Goal: Find specific page/section: Find specific page/section

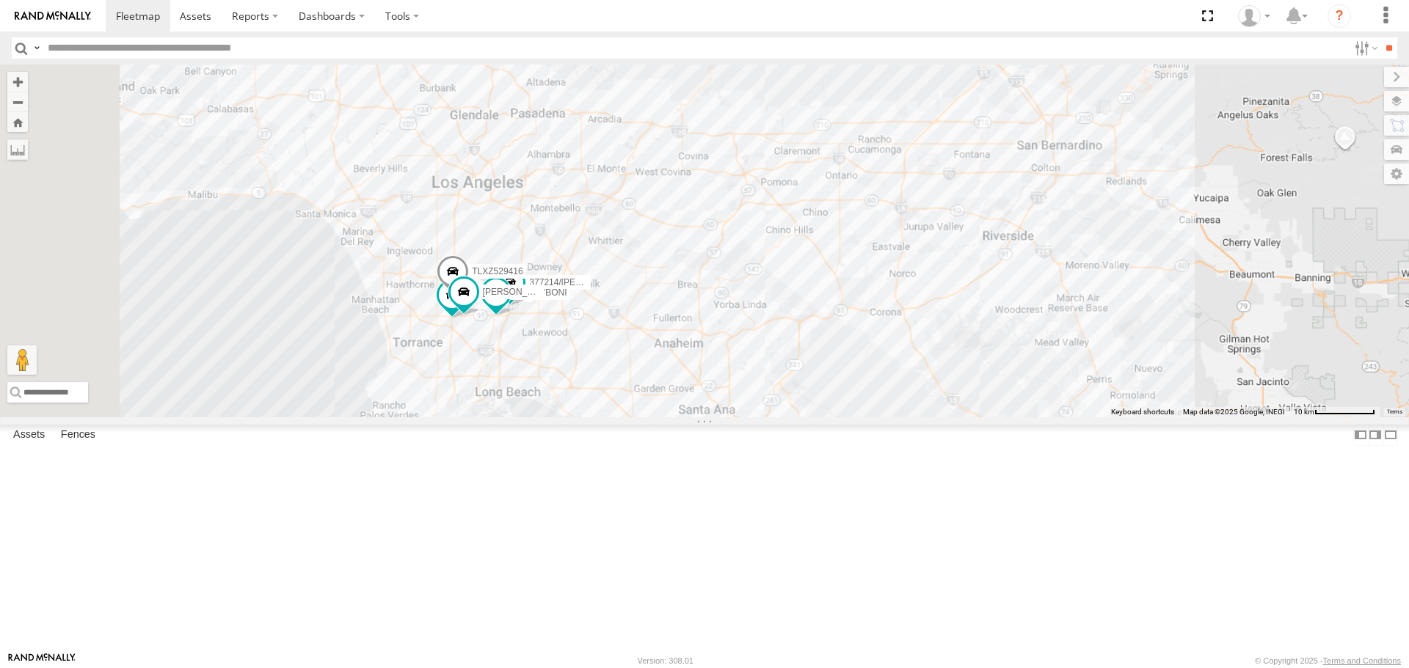
drag, startPoint x: 641, startPoint y: 345, endPoint x: 711, endPoint y: 461, distance: 135.3
click at [711, 417] on div "[PERSON_NAME]/337202 TLXZ529416 377214/[PERSON_NAME]-1618/[PERSON_NAME] T-1632" at bounding box center [704, 241] width 1409 height 352
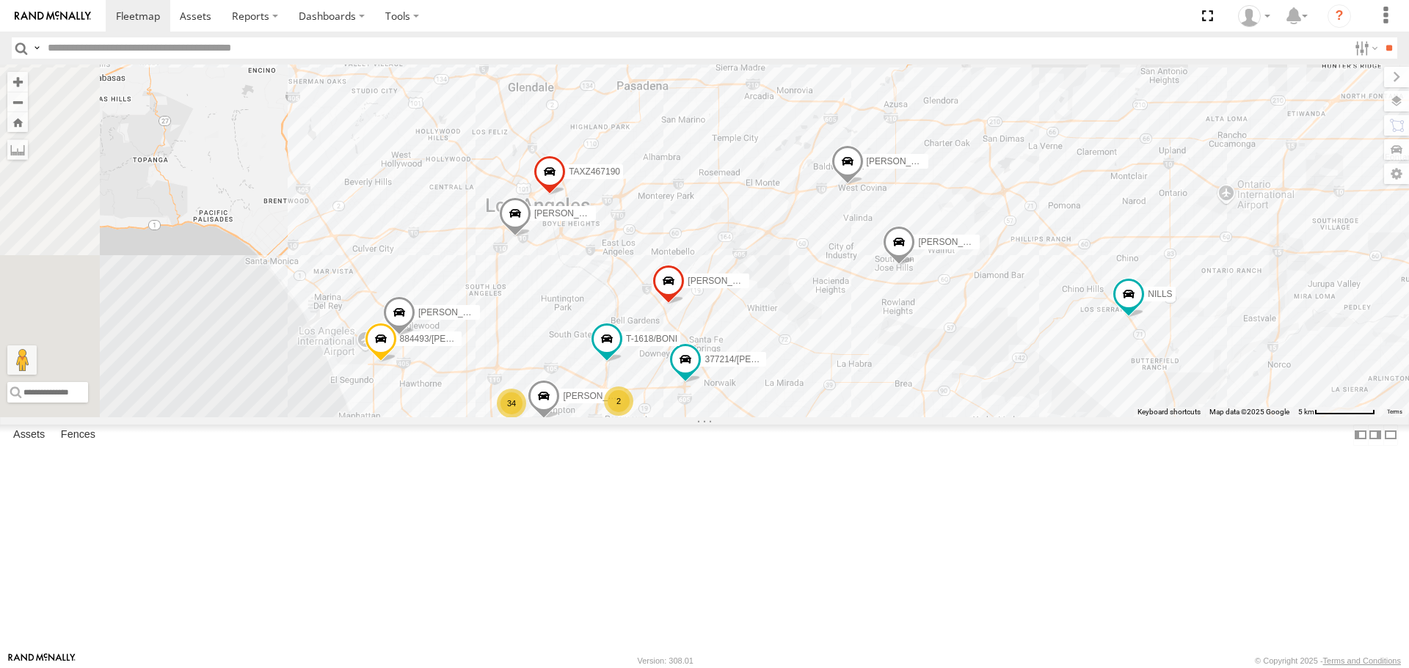
drag, startPoint x: 736, startPoint y: 491, endPoint x: 736, endPoint y: 462, distance: 29.3
click at [736, 417] on div "34 [PERSON_NAME]/T-1625 [PERSON_NAME]/T-1623 [PERSON_NAME]/T-1627 884493/[PERSO…" at bounding box center [704, 241] width 1409 height 352
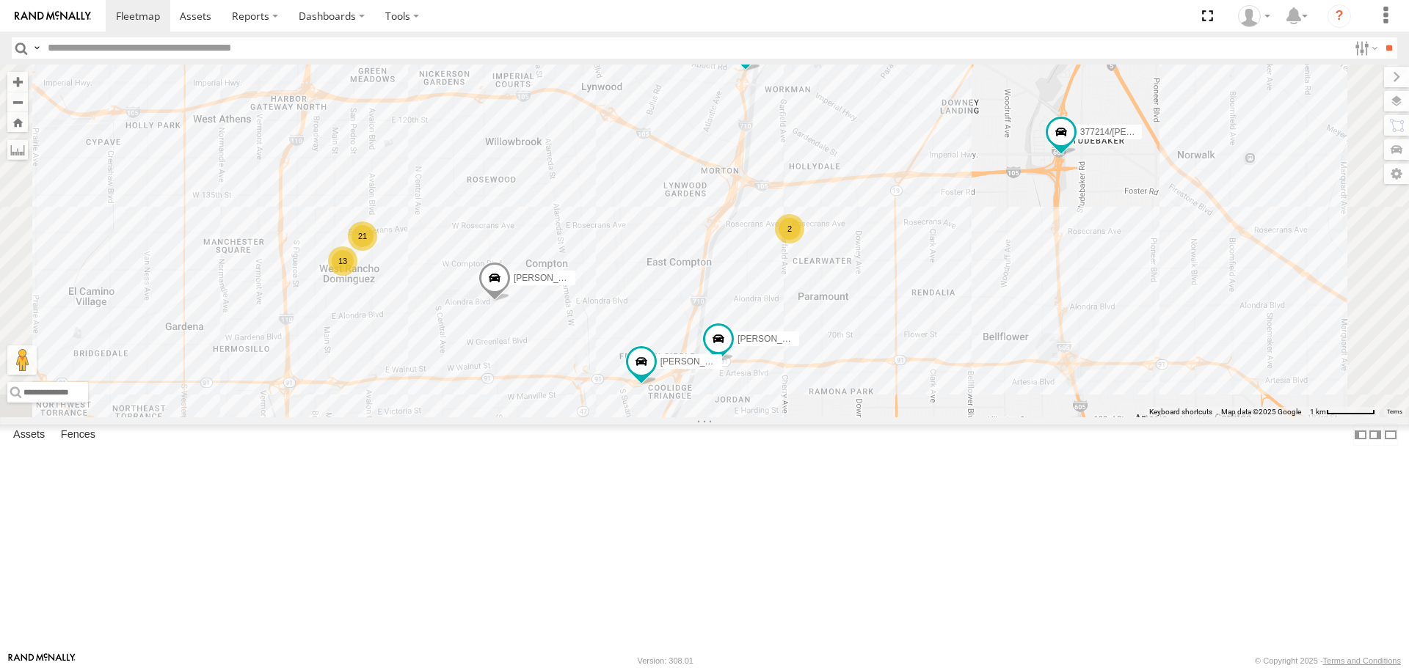
drag, startPoint x: 755, startPoint y: 569, endPoint x: 693, endPoint y: 440, distance: 142.4
click at [693, 417] on div "[PERSON_NAME]/T-1625 [PERSON_NAME]/T-1623 [PERSON_NAME]/T-1627 884493/[PERSON_N…" at bounding box center [704, 241] width 1409 height 352
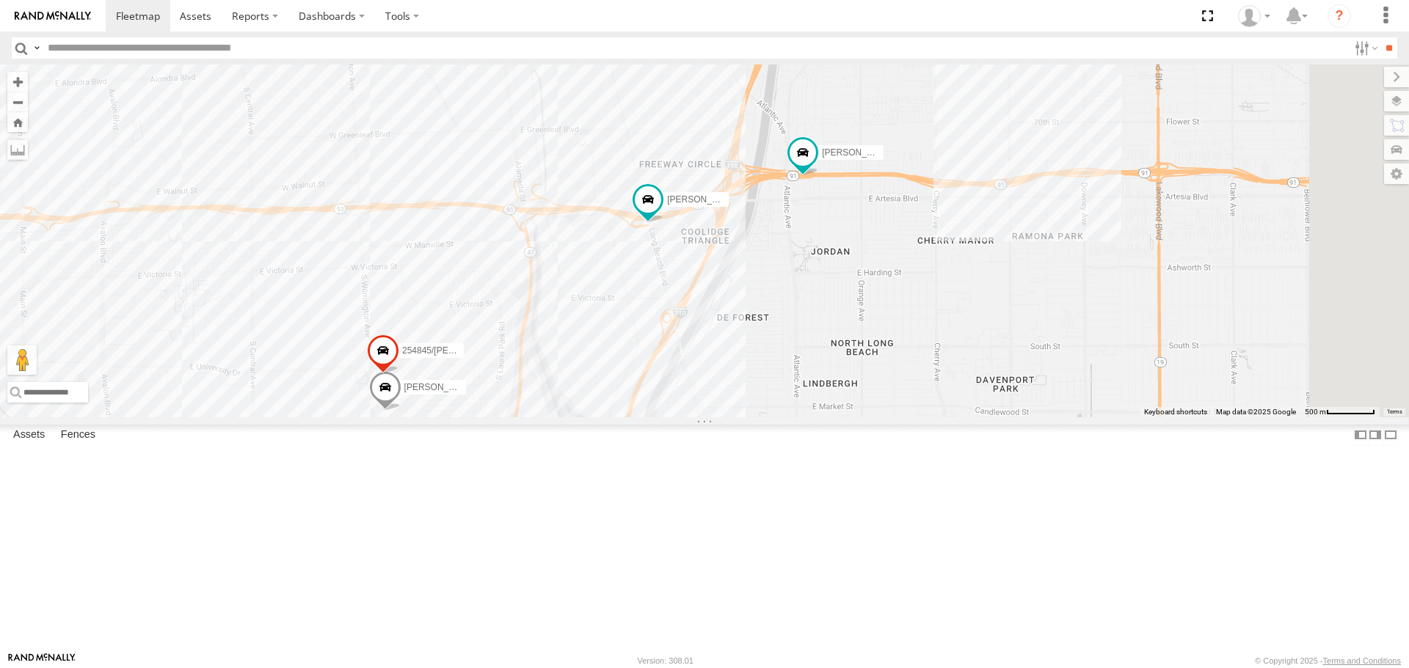
drag, startPoint x: 701, startPoint y: 407, endPoint x: 688, endPoint y: 375, distance: 34.9
click at [688, 375] on div "[PERSON_NAME]/T-1625 [PERSON_NAME]/T-1623 [PERSON_NAME]/T-1627 884493/[PERSON_N…" at bounding box center [704, 241] width 1409 height 352
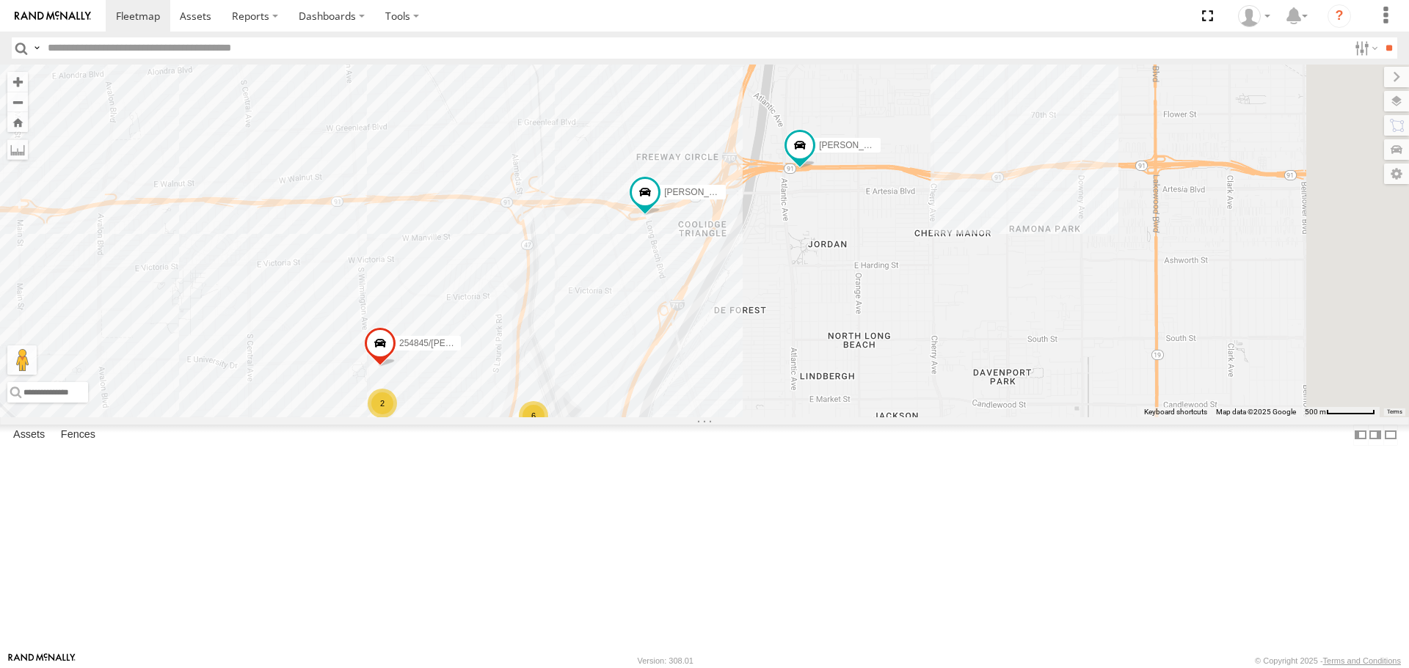
click at [548, 431] on div "6" at bounding box center [533, 415] width 29 height 29
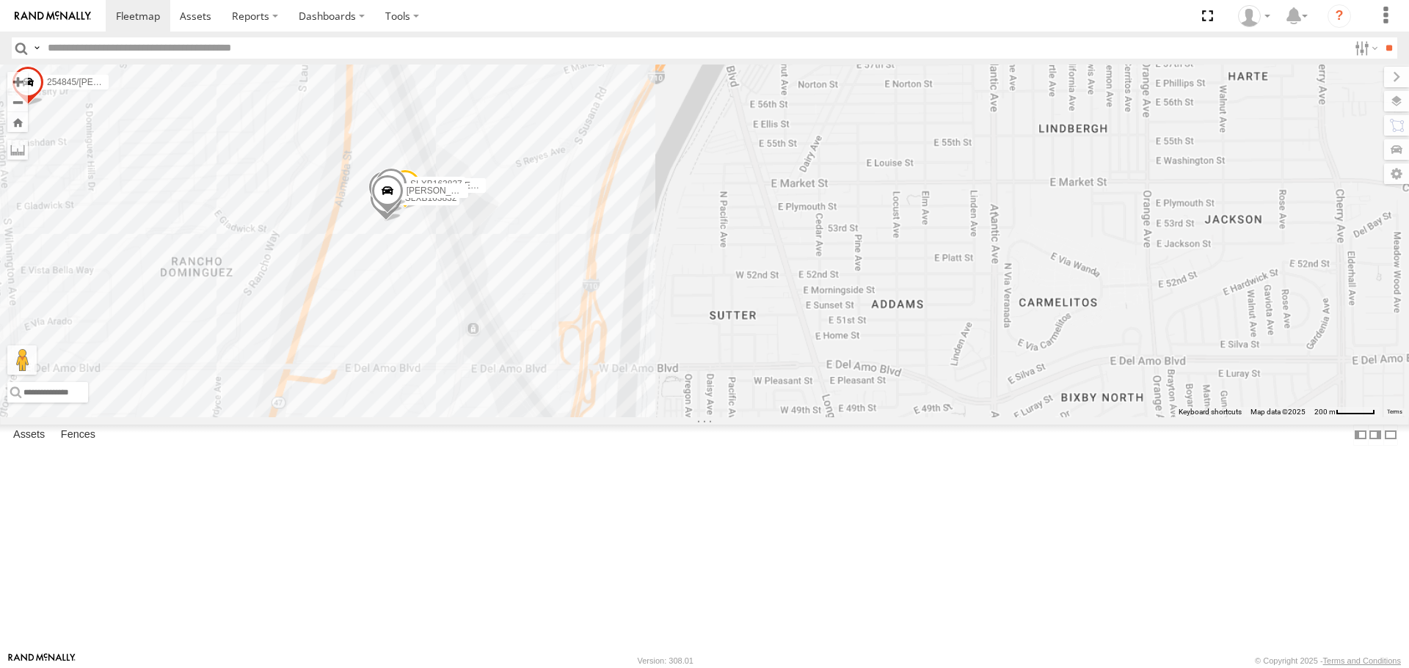
drag, startPoint x: 785, startPoint y: 460, endPoint x: 829, endPoint y: 473, distance: 45.8
click at [826, 417] on div "[PERSON_NAME]/T-1625 [PERSON_NAME]/T-1623 [PERSON_NAME]/T-1627 884493/[PERSON_N…" at bounding box center [704, 241] width 1409 height 352
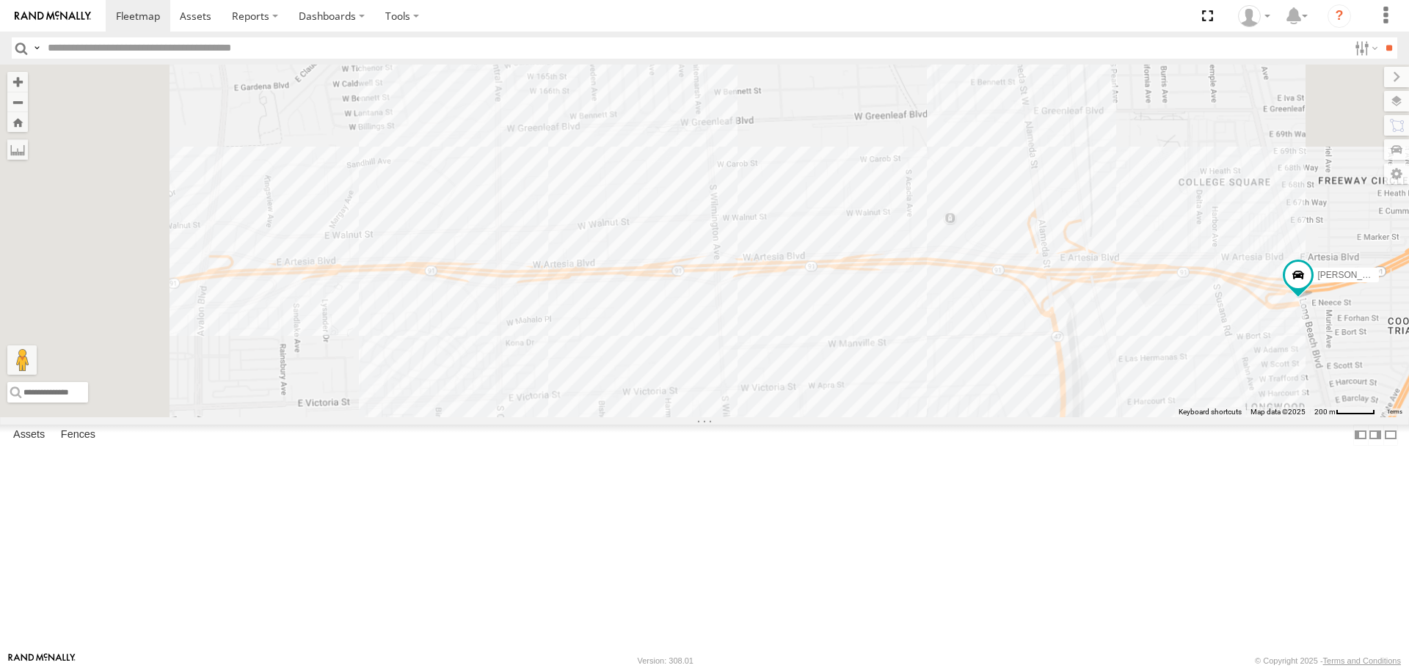
drag, startPoint x: 612, startPoint y: 365, endPoint x: 836, endPoint y: 517, distance: 270.0
click at [841, 417] on div "[PERSON_NAME]/T-1625 [PERSON_NAME]/T-1623 [PERSON_NAME]/T-1627 884493/[PERSON_N…" at bounding box center [704, 241] width 1409 height 352
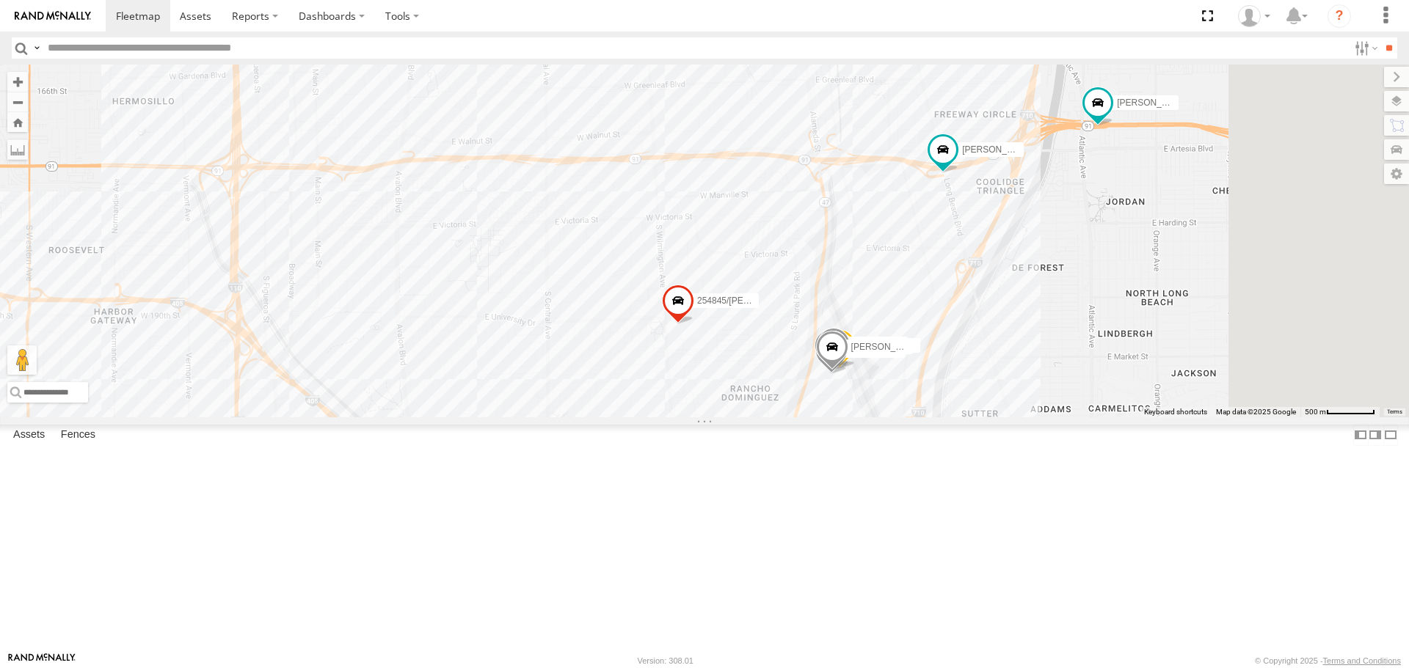
drag, startPoint x: 773, startPoint y: 433, endPoint x: 642, endPoint y: 227, distance: 244.1
click at [642, 227] on div "[PERSON_NAME]/T-1625 [PERSON_NAME]/T-1623 [PERSON_NAME]/T-1627 884493/[PERSON_N…" at bounding box center [704, 241] width 1409 height 352
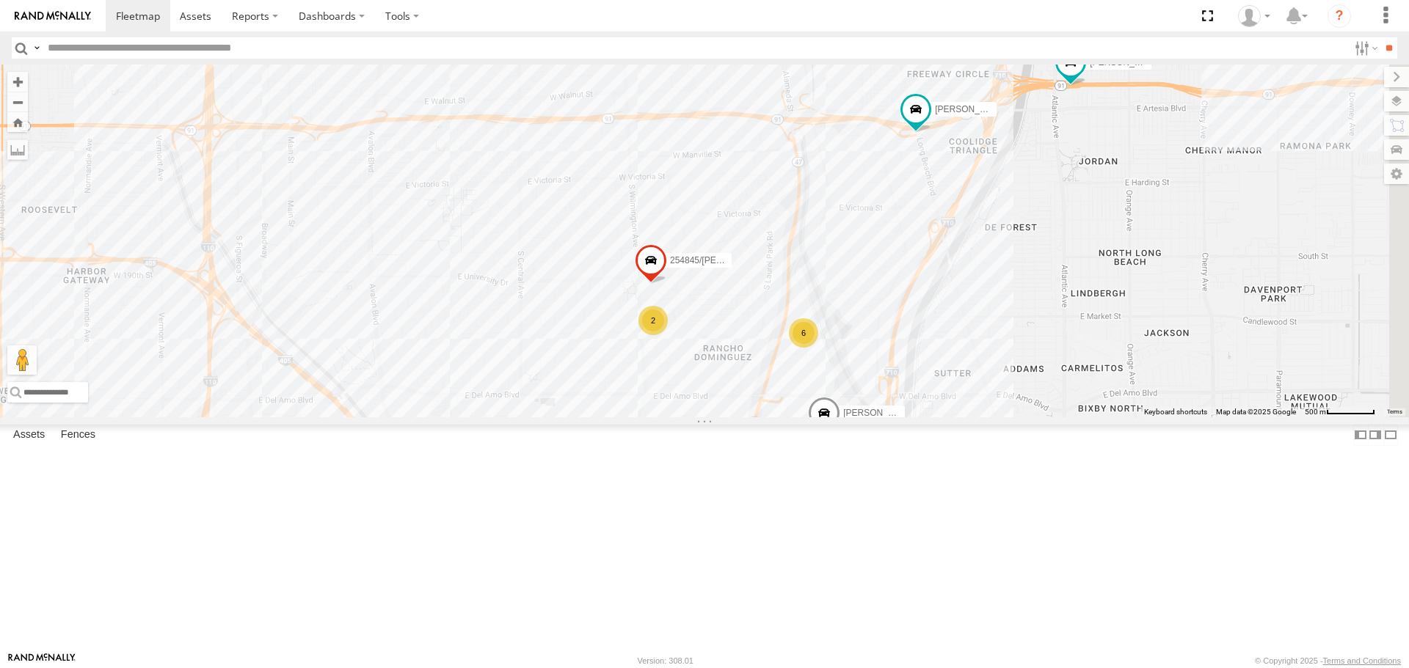
click at [668, 335] on div "2" at bounding box center [652, 320] width 29 height 29
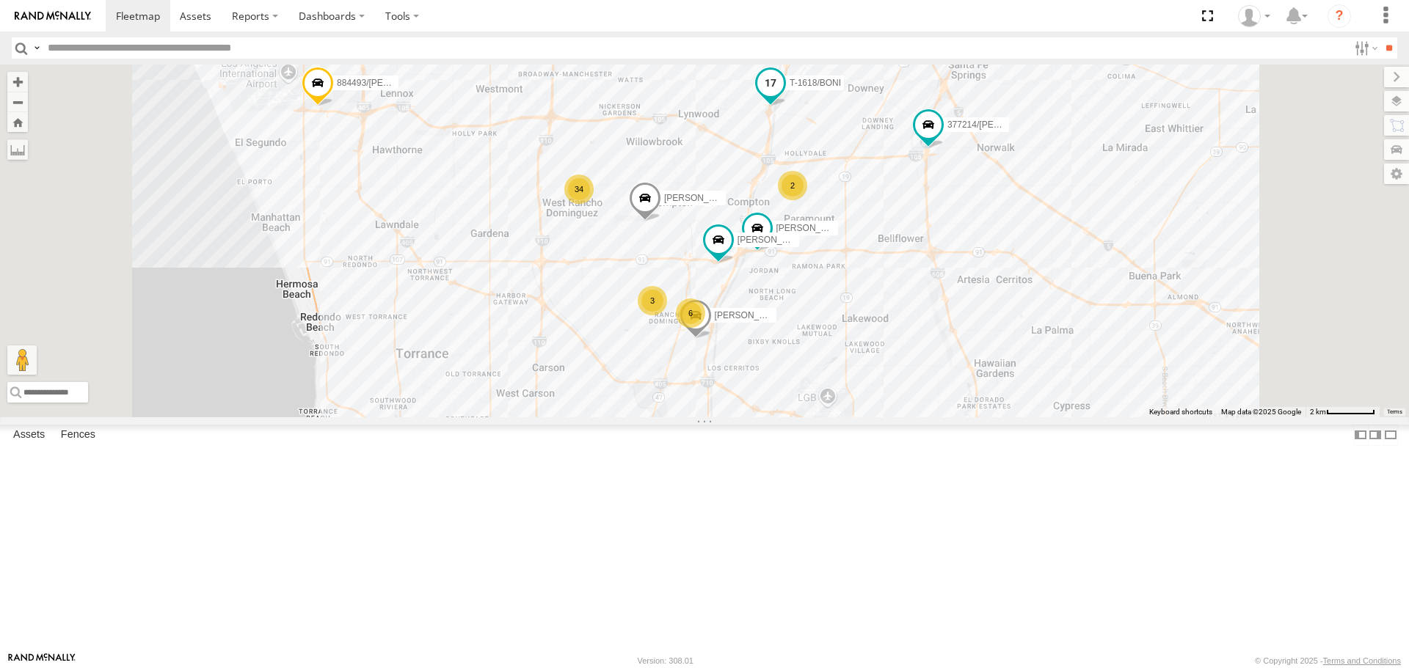
click at [784, 96] on span at bounding box center [770, 83] width 26 height 26
click at [790, 90] on label at bounding box center [776, 84] width 29 height 10
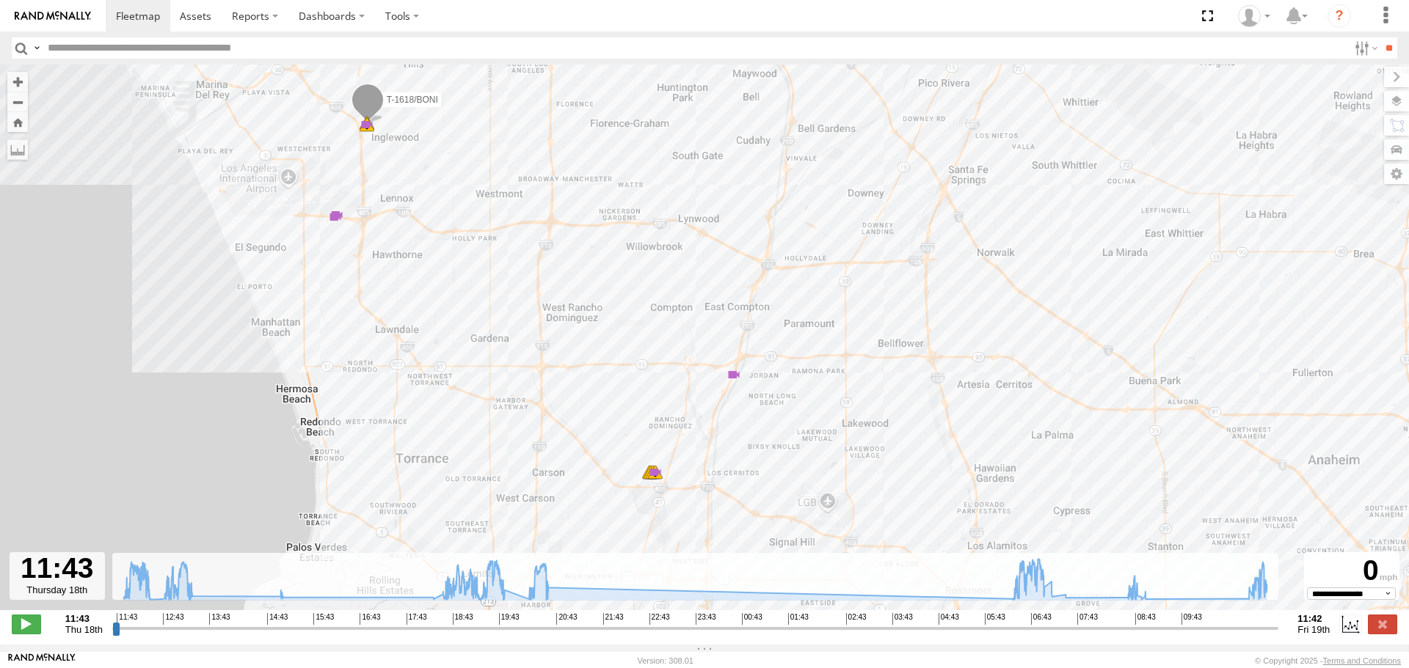
type input "**********"
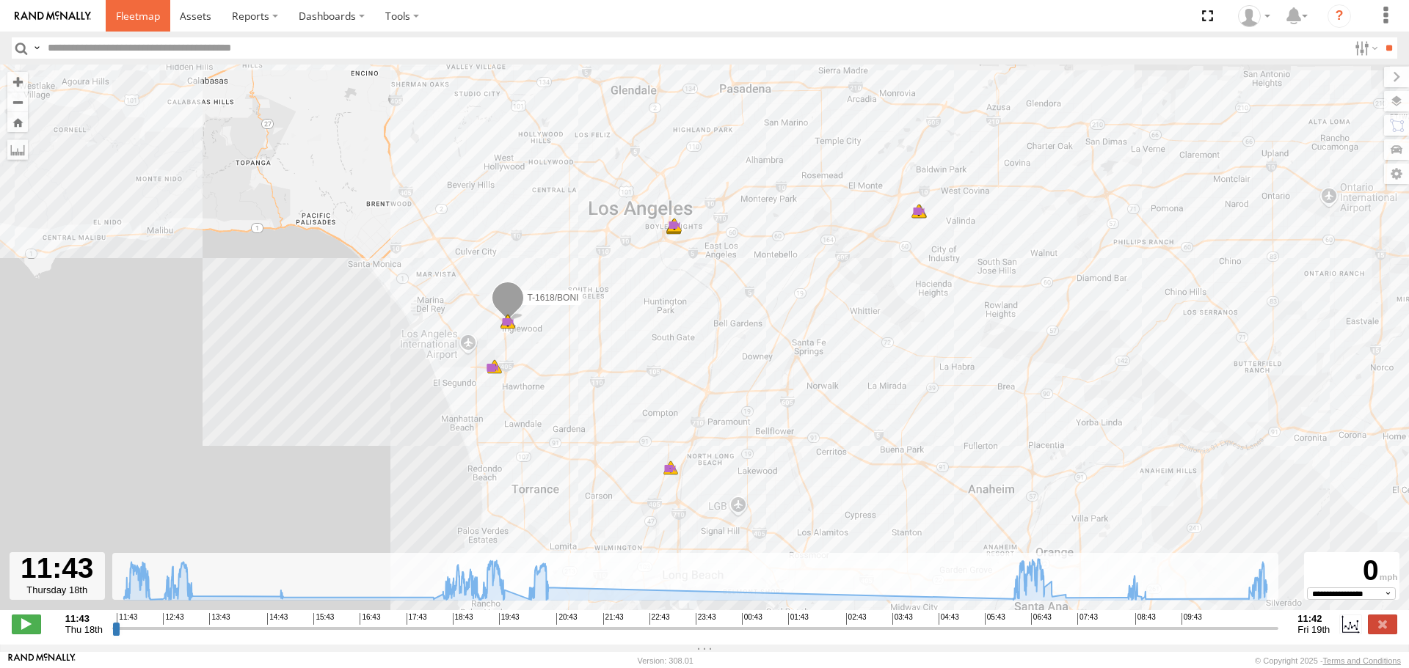
click at [148, 17] on span at bounding box center [138, 16] width 44 height 14
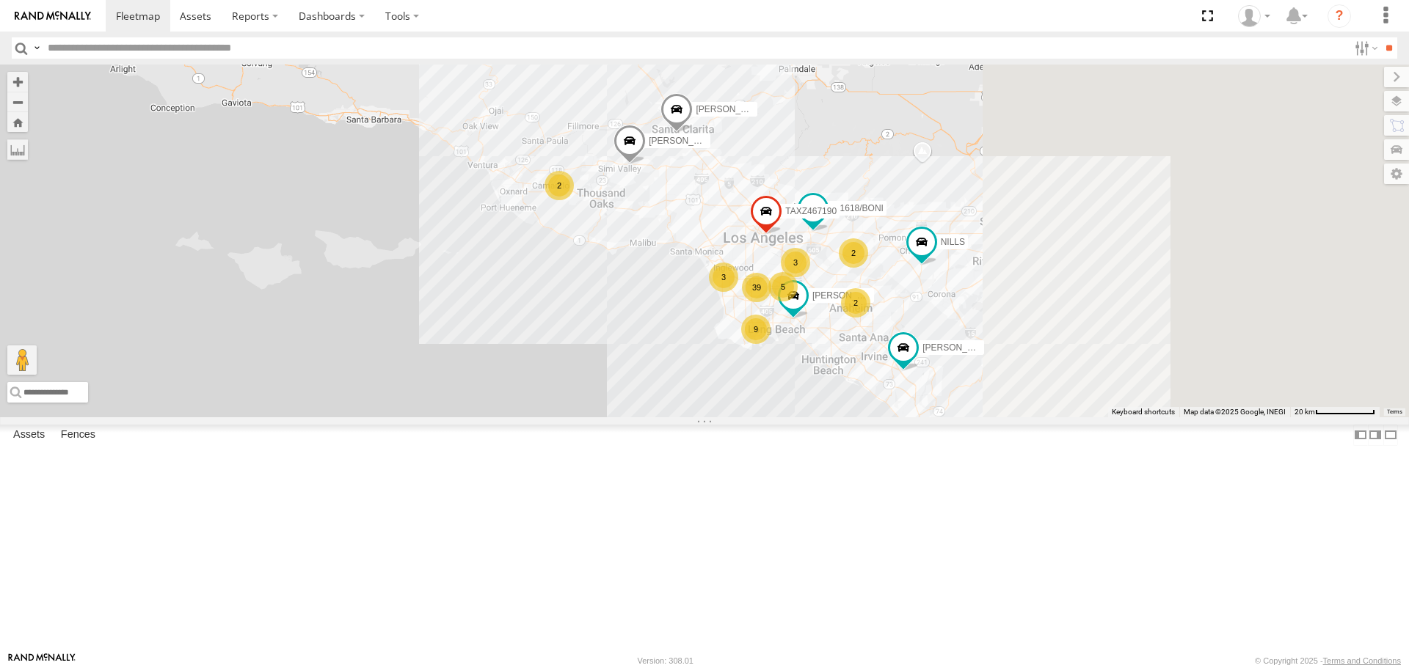
drag, startPoint x: 1081, startPoint y: 309, endPoint x: 765, endPoint y: 485, distance: 361.9
click at [765, 417] on div "T-1620/JONI JOSE ANGEL/T-1638 834274/JOY LUIS CAMPOS TAXZ467191 2 39 9 2 3 3 2 …" at bounding box center [704, 241] width 1409 height 352
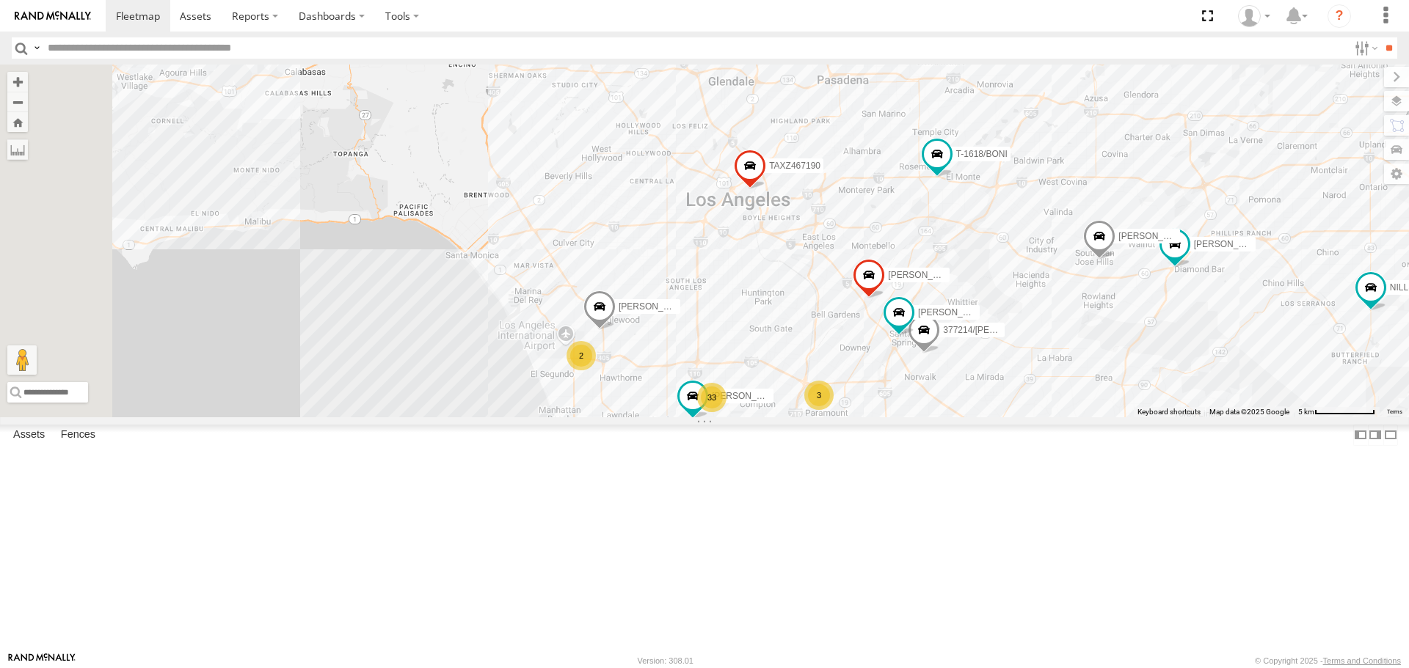
drag, startPoint x: 1176, startPoint y: 445, endPoint x: 1102, endPoint y: 362, distance: 110.7
click at [1172, 417] on div "T-1620/JONI JOSE ANGEL/T-1638 834274/JOY LUIS CAMPOS TAXZ467191 T-1618/BONI NIL…" at bounding box center [704, 241] width 1409 height 352
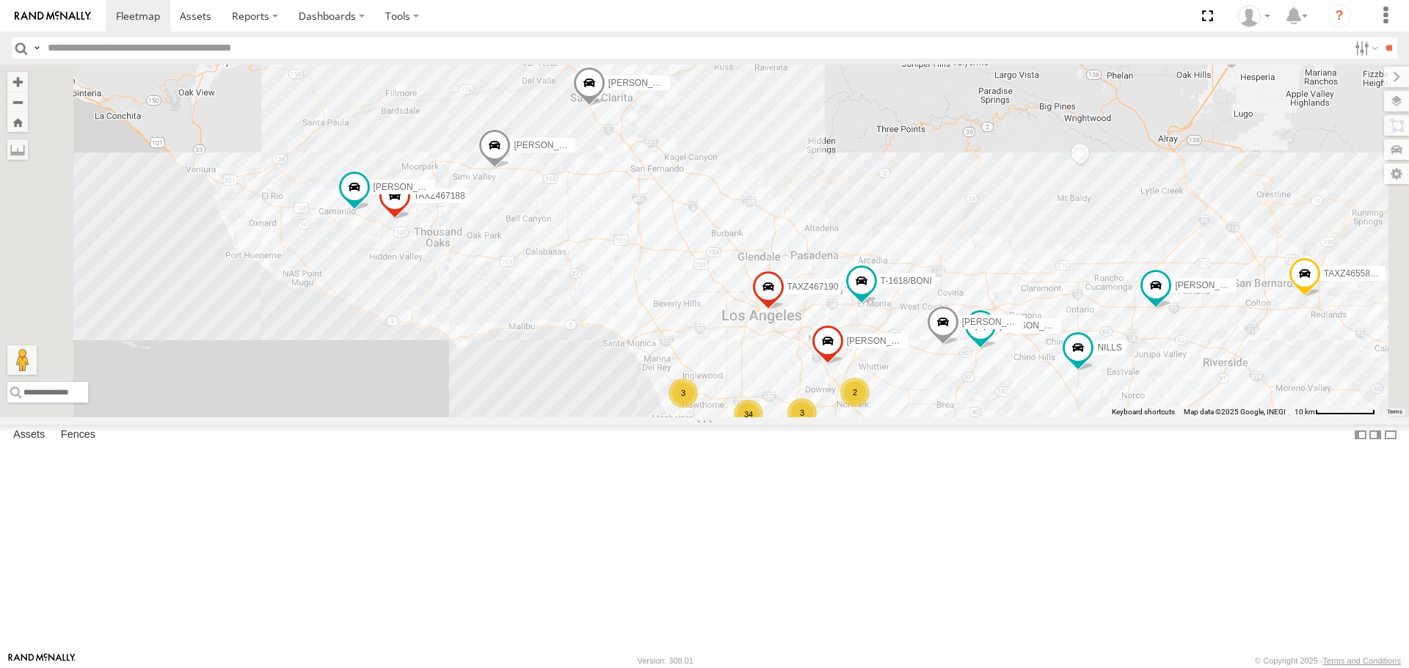
drag, startPoint x: 837, startPoint y: 412, endPoint x: 823, endPoint y: 477, distance: 66.1
click at [823, 417] on div "T-1620/JONI JOSE ANGEL/T-1638 834274/JOY LUIS CAMPOS TAXZ467191 T-1618/BONI NIL…" at bounding box center [704, 241] width 1409 height 352
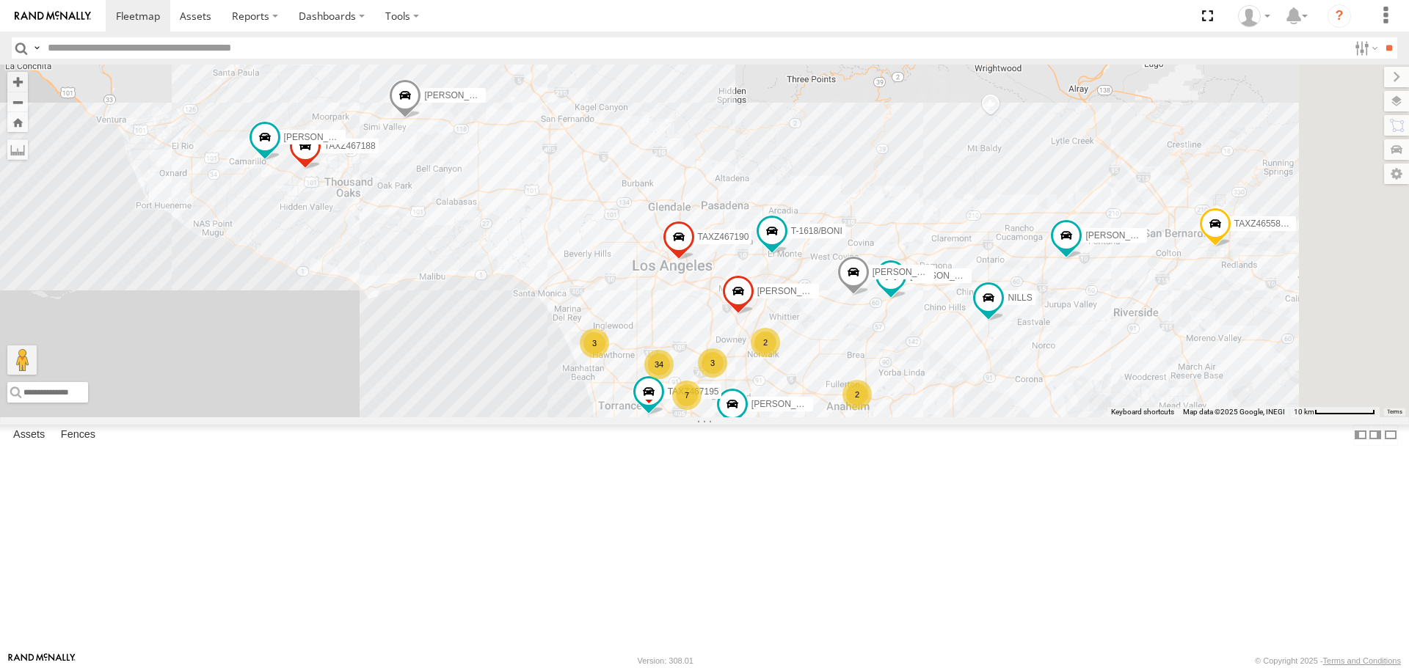
drag, startPoint x: 972, startPoint y: 475, endPoint x: 881, endPoint y: 426, distance: 103.8
click at [881, 417] on div "T-1620/JONI JOSE ANGEL/T-1638 834274/JOY LUIS CAMPOS TAXZ467191 T-1618/BONI NIL…" at bounding box center [704, 241] width 1409 height 352
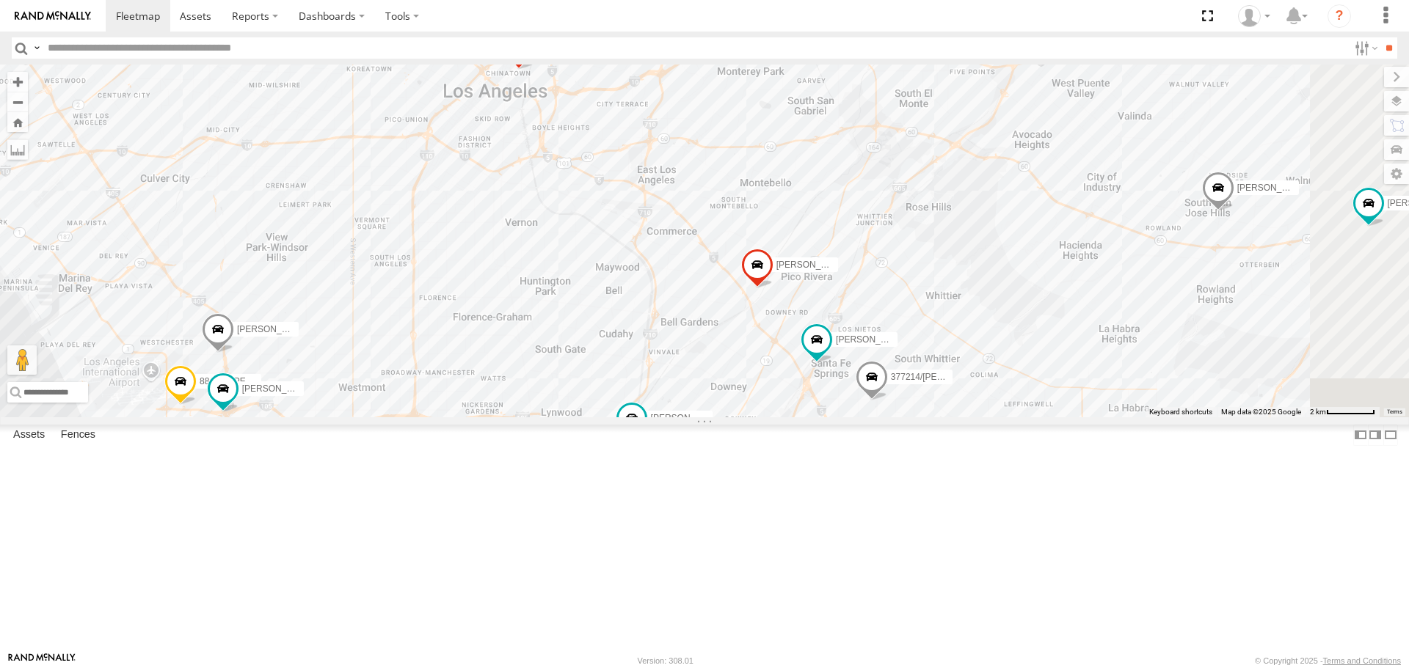
drag, startPoint x: 796, startPoint y: 415, endPoint x: 792, endPoint y: 359, distance: 56.7
click at [792, 359] on div "T-1620/JONI JOSE ANGEL/T-1638 834274/JOY LUIS CAMPOS TAXZ467191 T-1618/BONI NIL…" at bounding box center [704, 241] width 1409 height 352
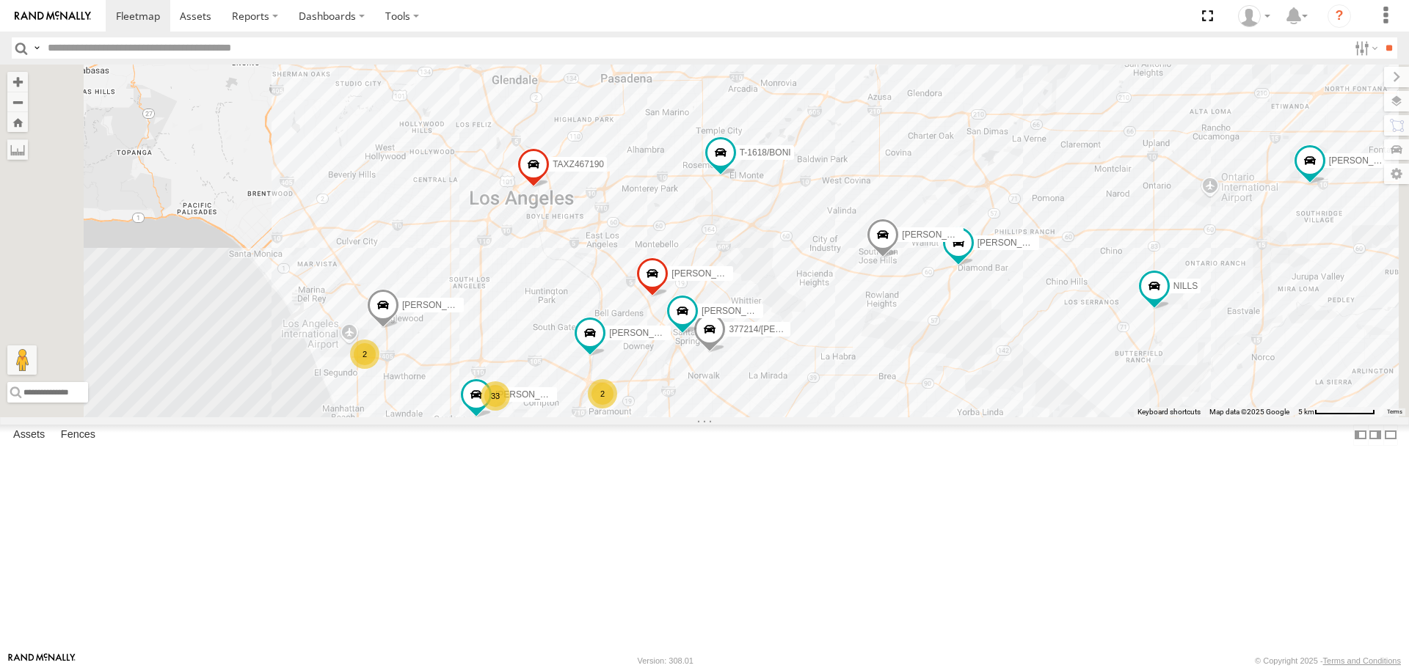
drag, startPoint x: 792, startPoint y: 351, endPoint x: 762, endPoint y: 398, distance: 55.2
click at [762, 398] on div "T-1620/JONI JOSE ANGEL/T-1638 834274/JOY LUIS CAMPOS TAXZ467191 T-1618/BONI NIL…" at bounding box center [704, 241] width 1409 height 352
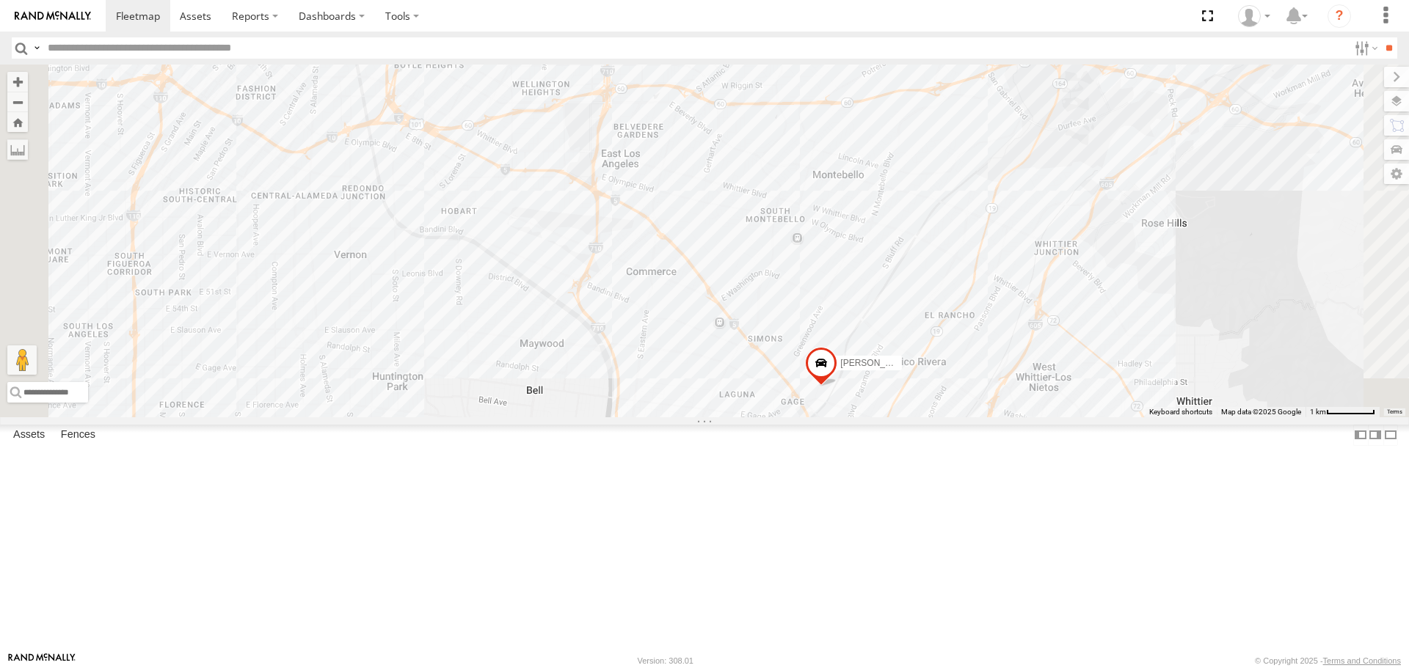
drag, startPoint x: 748, startPoint y: 373, endPoint x: 828, endPoint y: 326, distance: 92.7
click at [828, 326] on div "T-1620/JONI JOSE ANGEL/T-1638 834274/JOY LUIS CAMPOS TAXZ467191 T-1618/BONI NIL…" at bounding box center [704, 241] width 1409 height 352
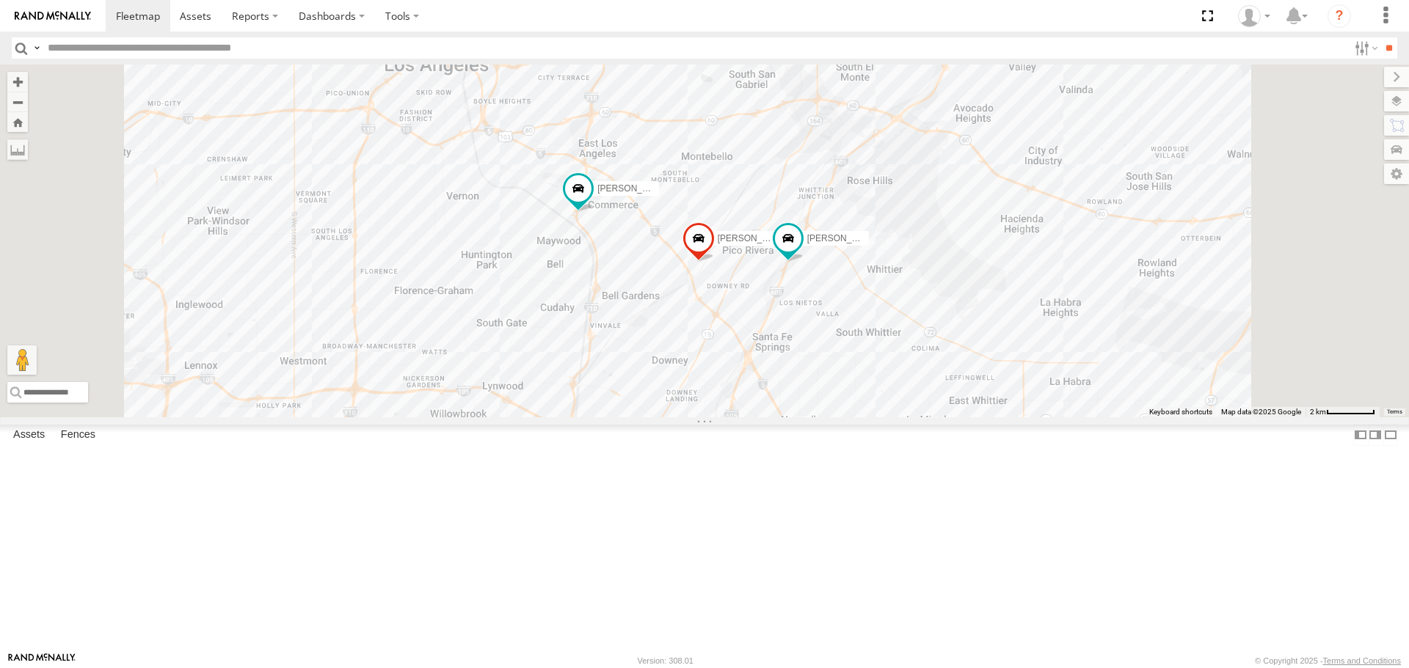
click at [715, 387] on div "LARS/T-1623 SERGIO JOSE P TAXZ467190" at bounding box center [704, 241] width 1409 height 352
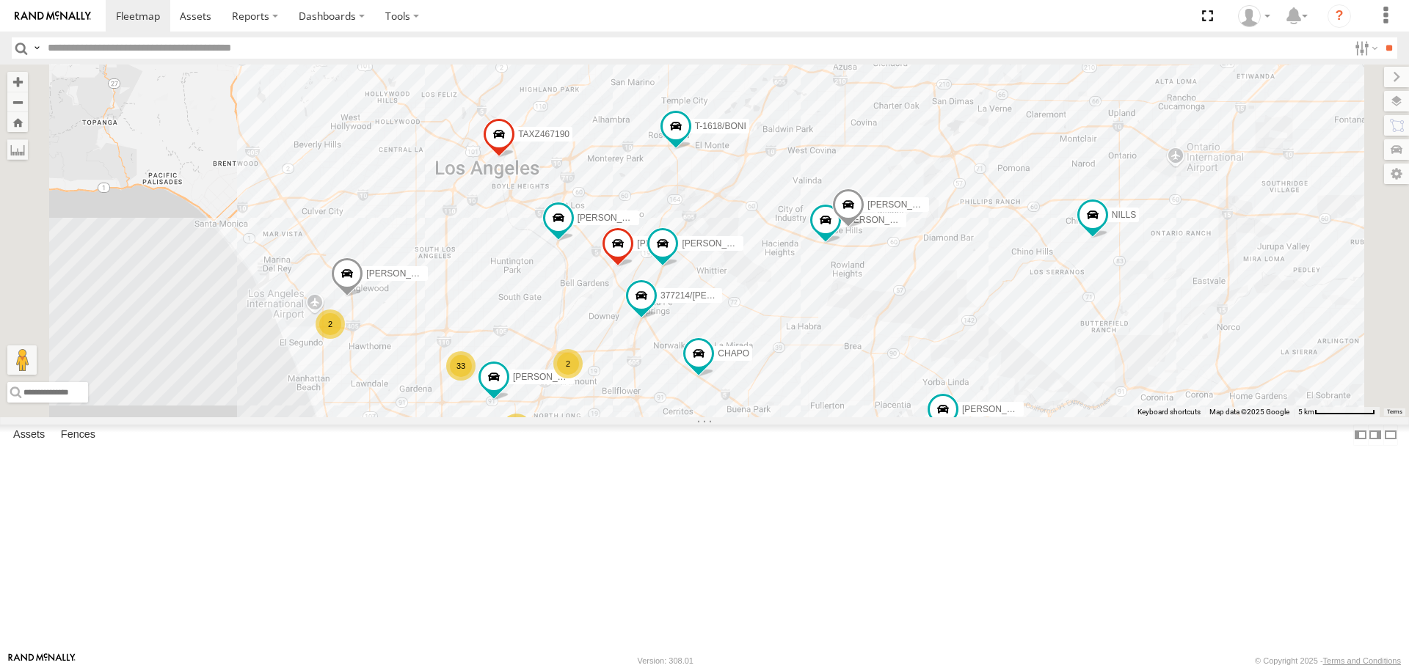
click at [632, 375] on div "LARS/T-1623 SERGIO JOSE P TAXZ467190 SAM/T-1625 377214/JOSE SANCHEZ CHAPO DANTE…" at bounding box center [704, 241] width 1409 height 352
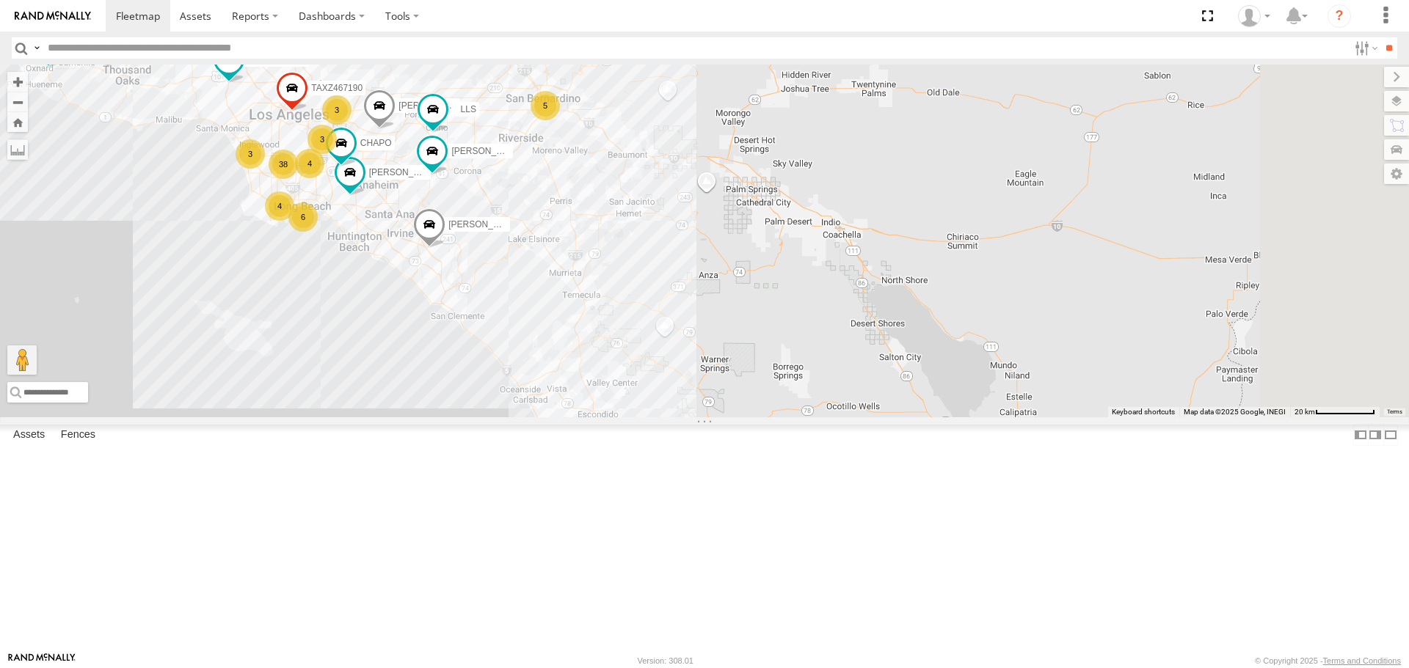
drag, startPoint x: 1064, startPoint y: 369, endPoint x: 735, endPoint y: 294, distance: 337.1
click at [735, 294] on div "TAXZ467188 CHAPO NILLS JOSE ANGEL/T-1638 834274/JOY FRANKLIN T-1632 LUIS CAMPOS…" at bounding box center [704, 241] width 1409 height 352
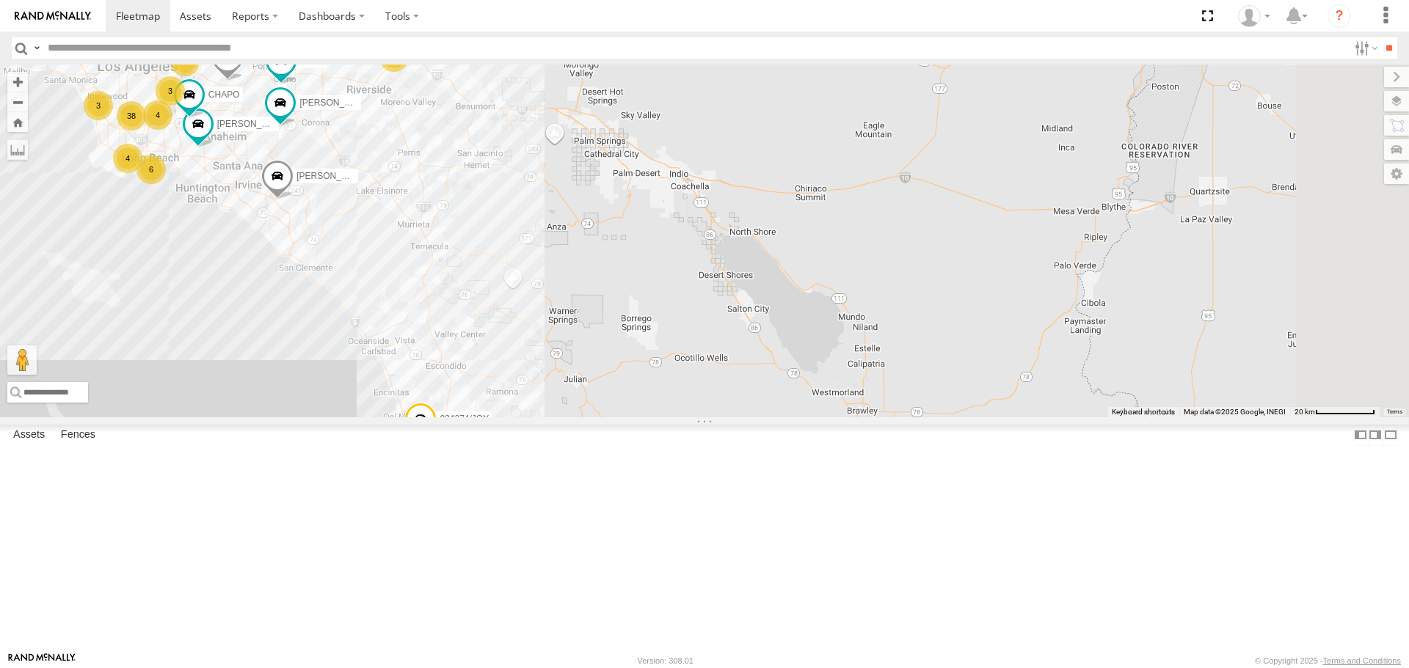
drag, startPoint x: 848, startPoint y: 323, endPoint x: 727, endPoint y: 282, distance: 127.6
click at [727, 282] on div "TAXZ467188 CHAPO NILLS JOSE ANGEL/T-1638 834274/JOY FRANKLIN T-1632 LUIS CAMPOS…" at bounding box center [704, 241] width 1409 height 352
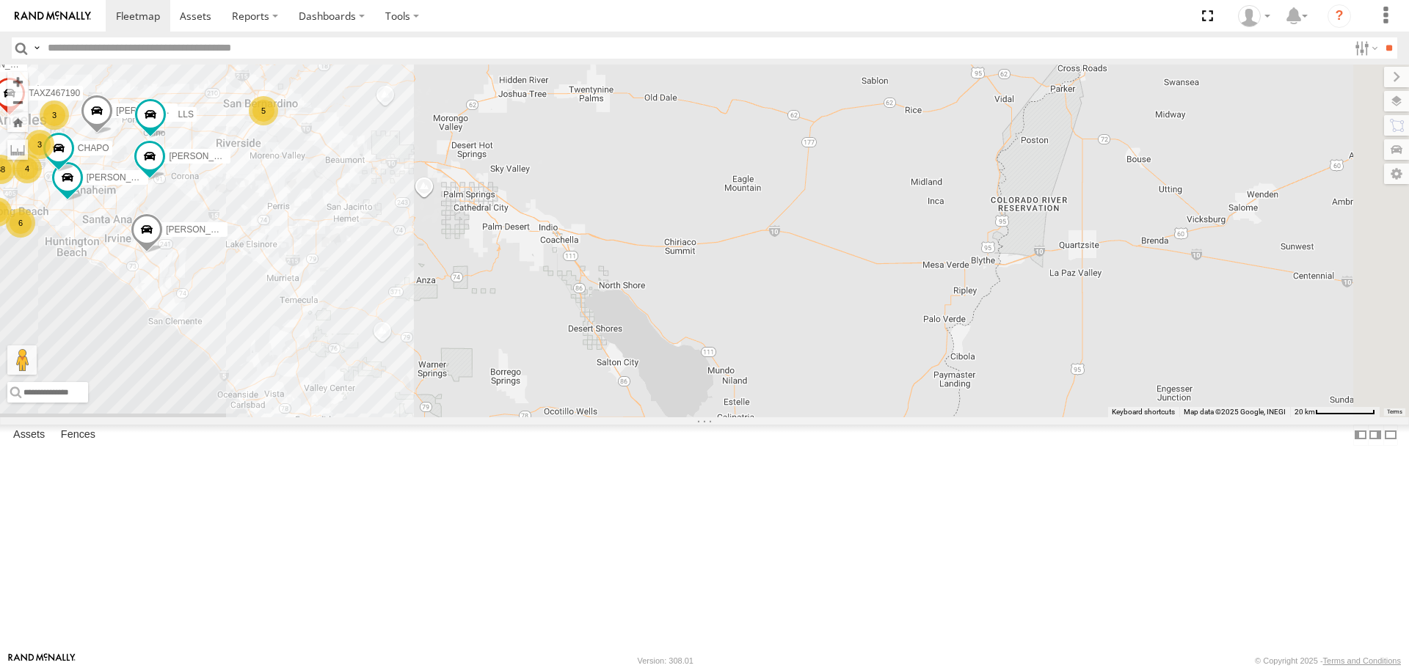
drag, startPoint x: 725, startPoint y: 326, endPoint x: 525, endPoint y: 298, distance: 201.6
click at [649, 354] on div "TAXZ467188 CHAPO NILLS JOSE ANGEL/T-1638 834274/JOY FRANKLIN T-1632 LUIS CAMPOS…" at bounding box center [704, 241] width 1409 height 352
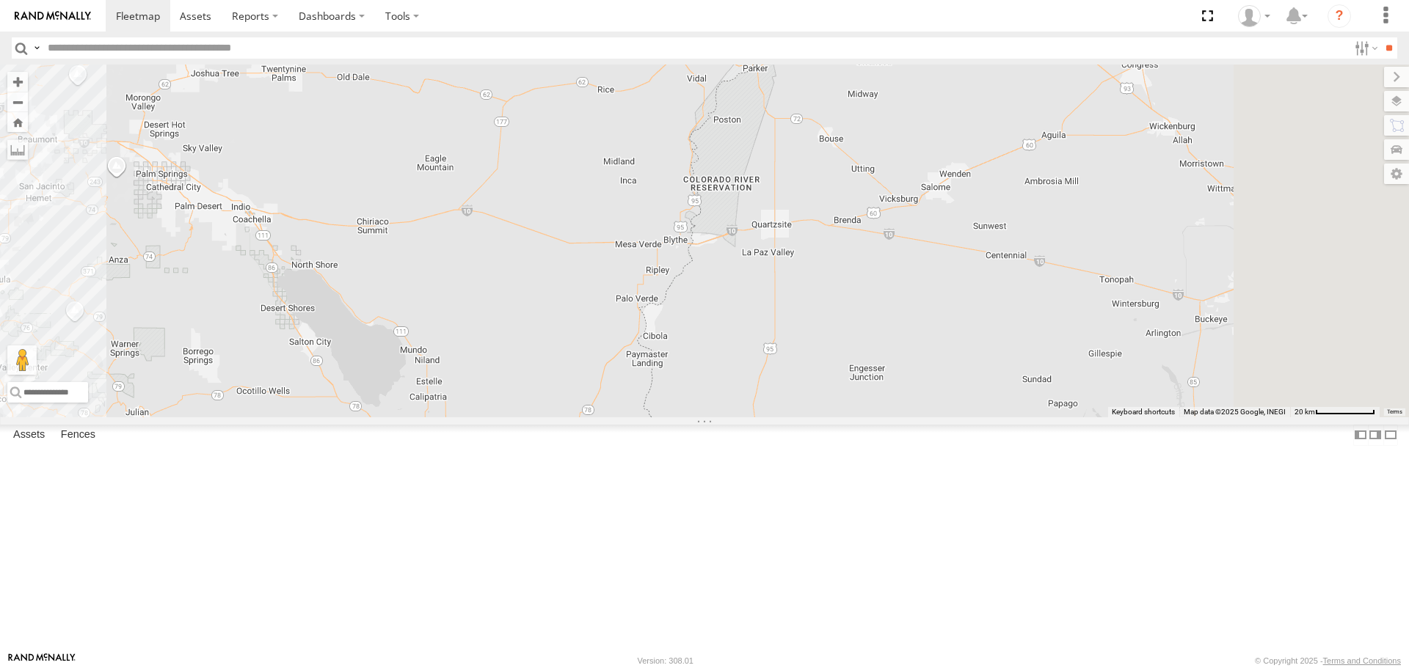
drag, startPoint x: 1074, startPoint y: 423, endPoint x: 760, endPoint y: 403, distance: 314.7
click at [760, 403] on div "TAXZ467188 CHAPO NILLS JOSE ANGEL/T-1638 834274/JOY FRANKLIN T-1632 LUIS CAMPOS…" at bounding box center [704, 241] width 1409 height 352
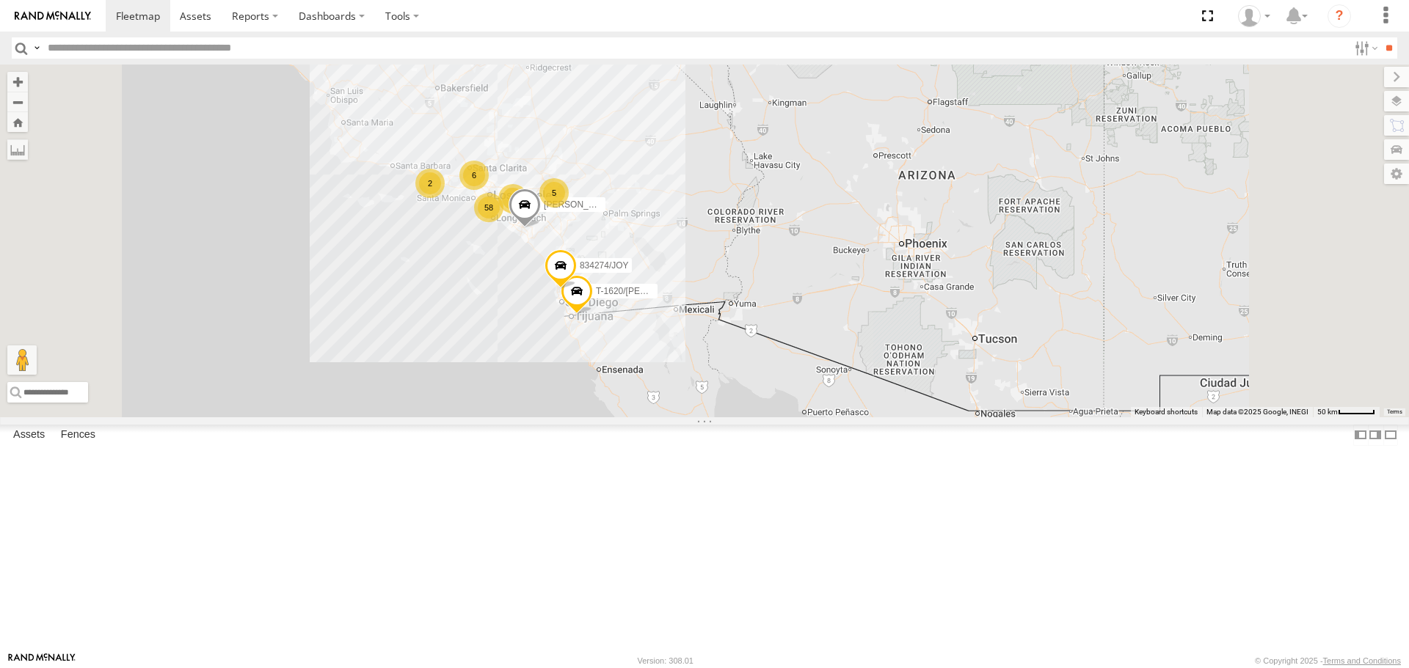
drag, startPoint x: 711, startPoint y: 271, endPoint x: 666, endPoint y: 263, distance: 45.5
click at [666, 263] on div "834274/JOY LUIS CAMPOS T-1620/JONI 2 58 9 6 5" at bounding box center [704, 241] width 1409 height 352
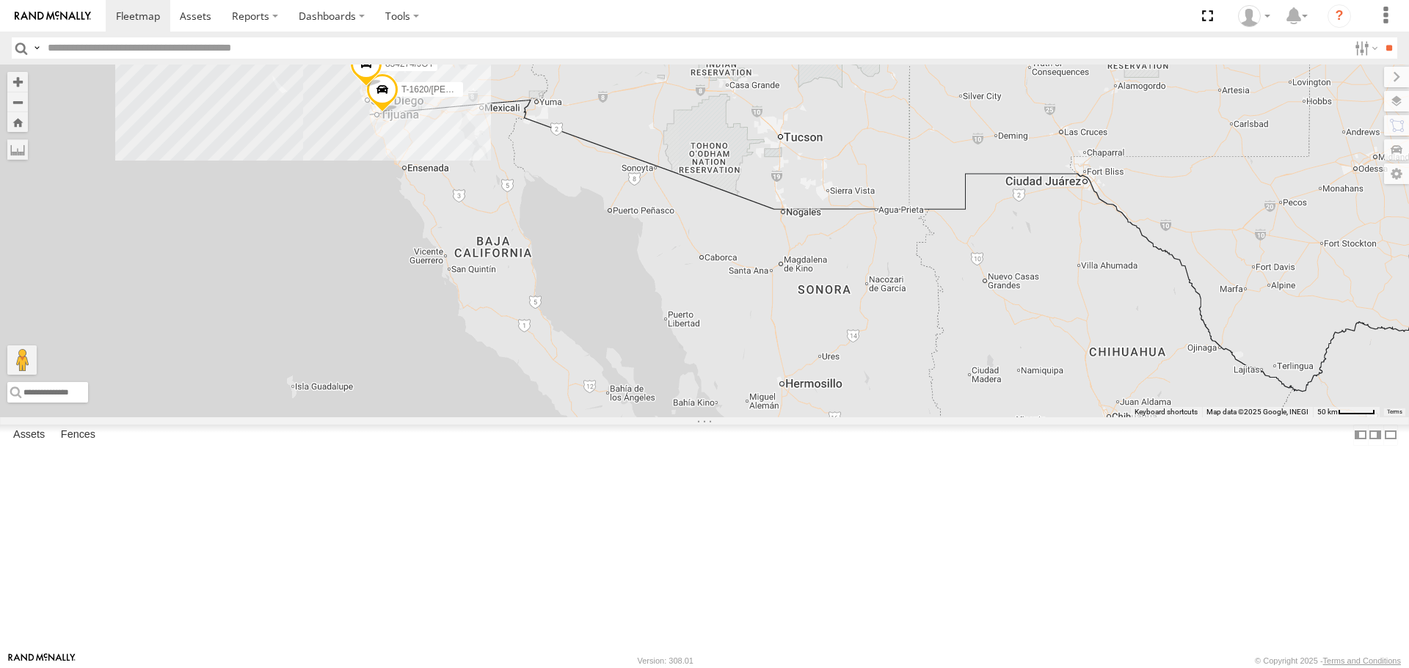
drag, startPoint x: 930, startPoint y: 290, endPoint x: 734, endPoint y: 87, distance: 282.3
click at [734, 87] on div "834274/JOY LUIS CAMPOS T-1620/JONI 2 58 9 6 5" at bounding box center [704, 241] width 1409 height 352
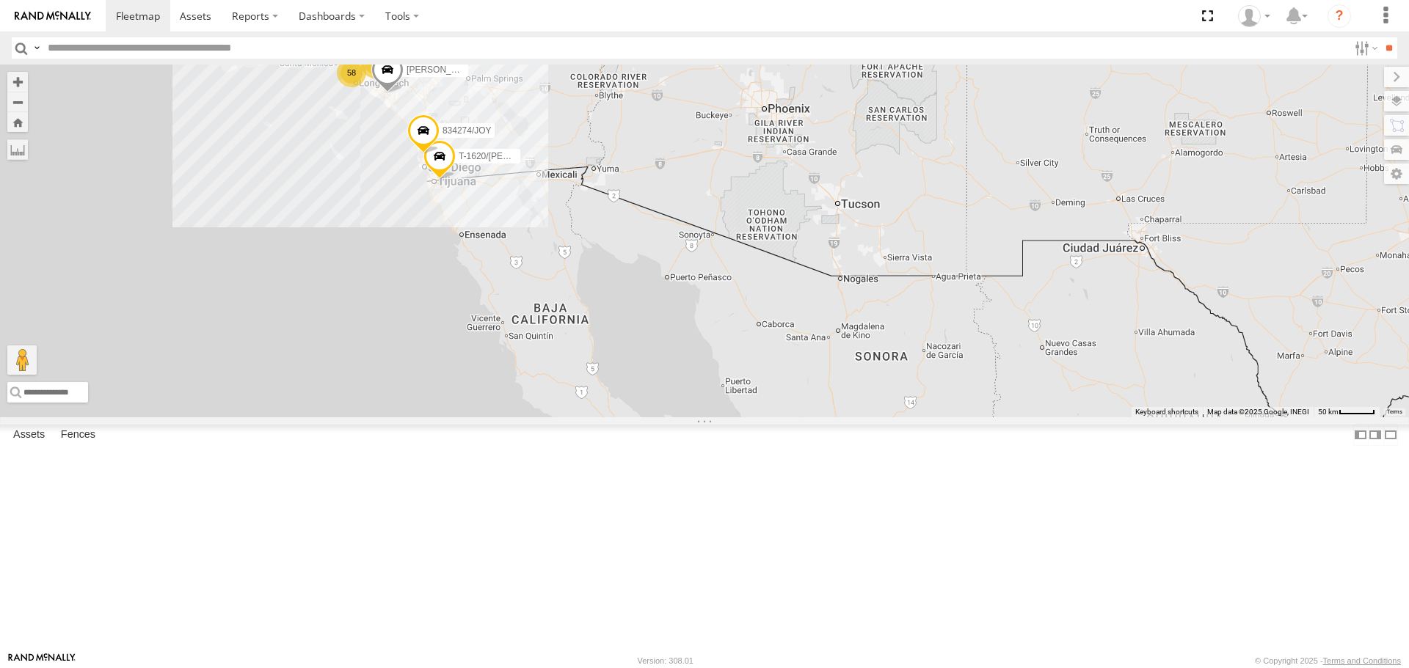
drag, startPoint x: 684, startPoint y: 418, endPoint x: 676, endPoint y: 405, distance: 15.5
click at [684, 417] on div "2 58 9 T-1620/JONI 6 5 834274/JOY LUIS CAMPOS" at bounding box center [704, 241] width 1409 height 352
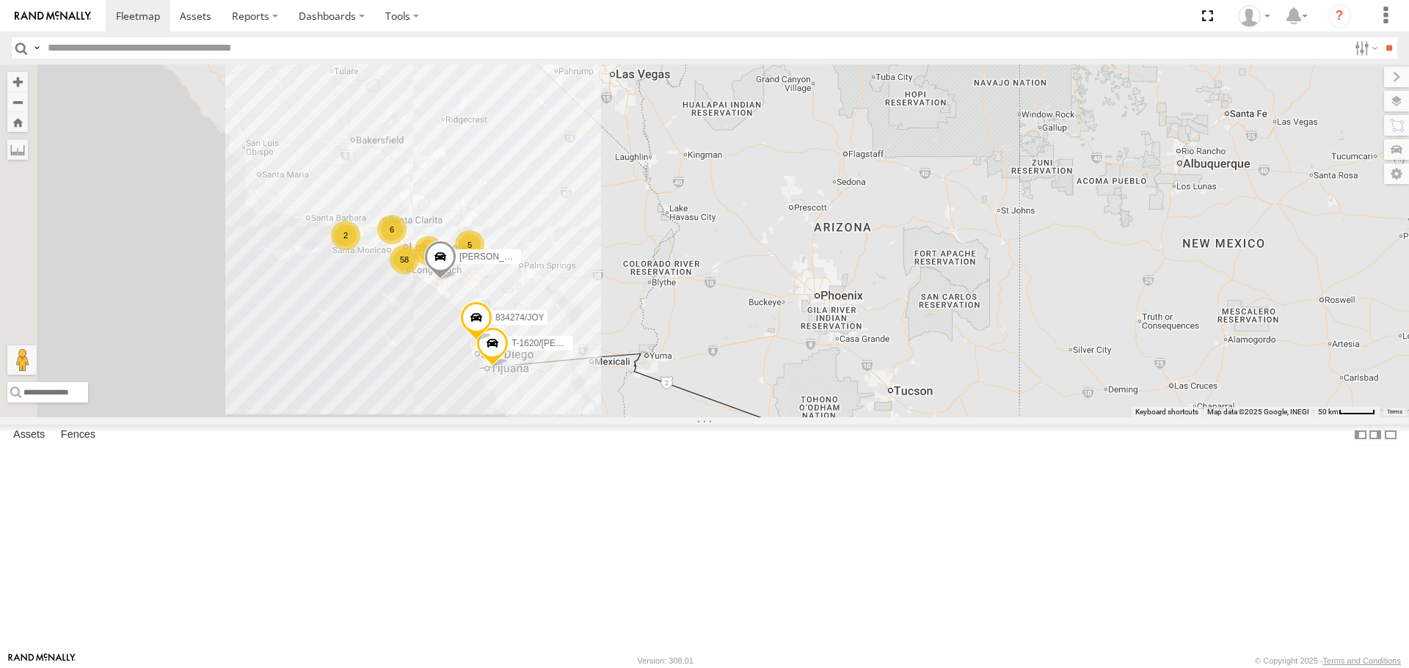
click at [613, 417] on div "2 58 9 T-1620/JONI 6 5 834274/JOY LUIS CAMPOS" at bounding box center [704, 241] width 1409 height 352
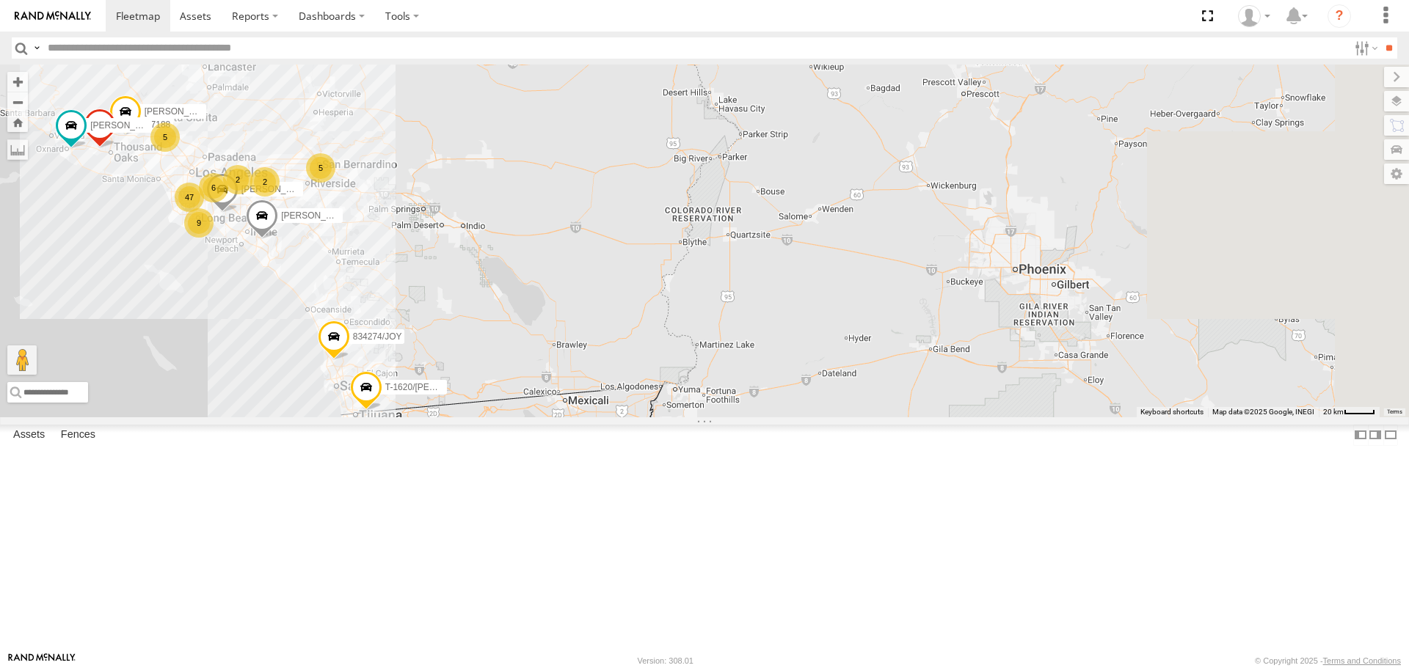
drag, startPoint x: 894, startPoint y: 382, endPoint x: 1007, endPoint y: 390, distance: 114.0
click at [693, 337] on div "T-1620/JONI 834274/JOY LUIS CAMPOS CARLOS 47 2 TAXZ467188 6 9 5 5 2 JOSE ANGEL/…" at bounding box center [704, 241] width 1409 height 352
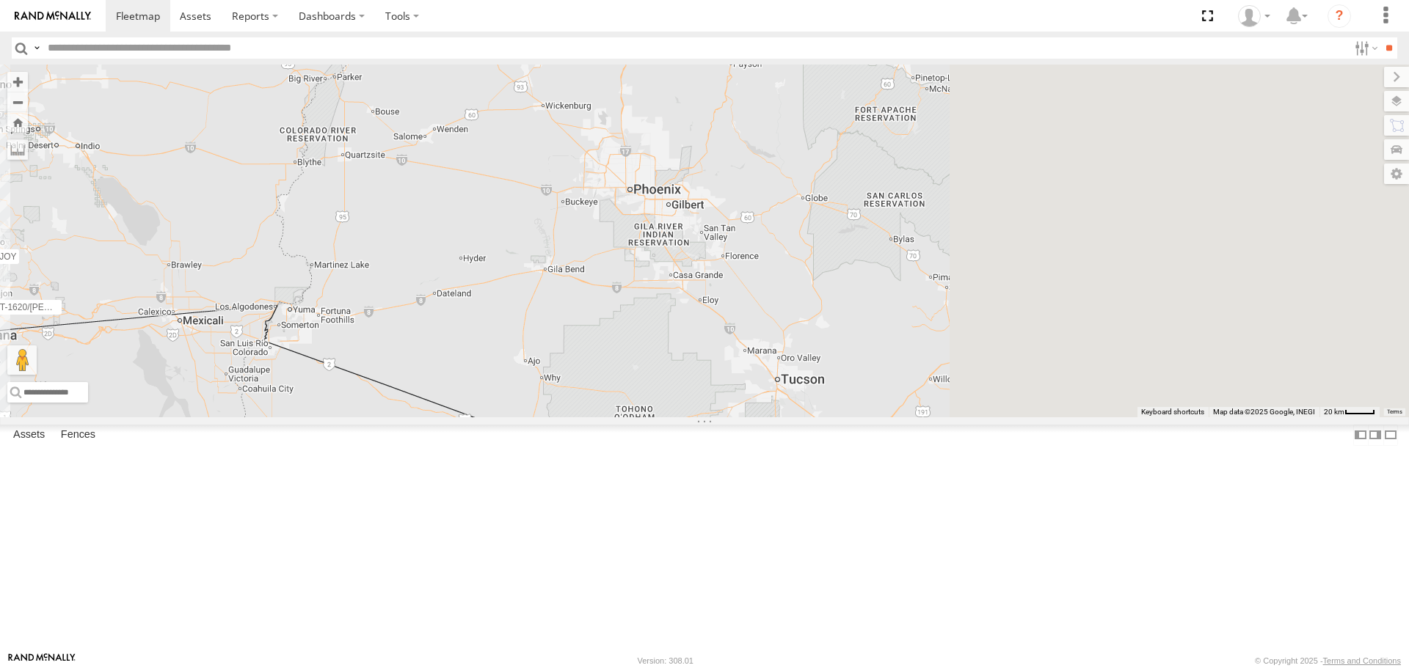
drag, startPoint x: 1081, startPoint y: 411, endPoint x: 753, endPoint y: 341, distance: 335.3
click at [753, 341] on div "T-1620/JONI 834274/JOY LUIS CAMPOS CARLOS 47 2 TAXZ467188 6 9 5 5 2 JOSE ANGEL/…" at bounding box center [704, 241] width 1409 height 352
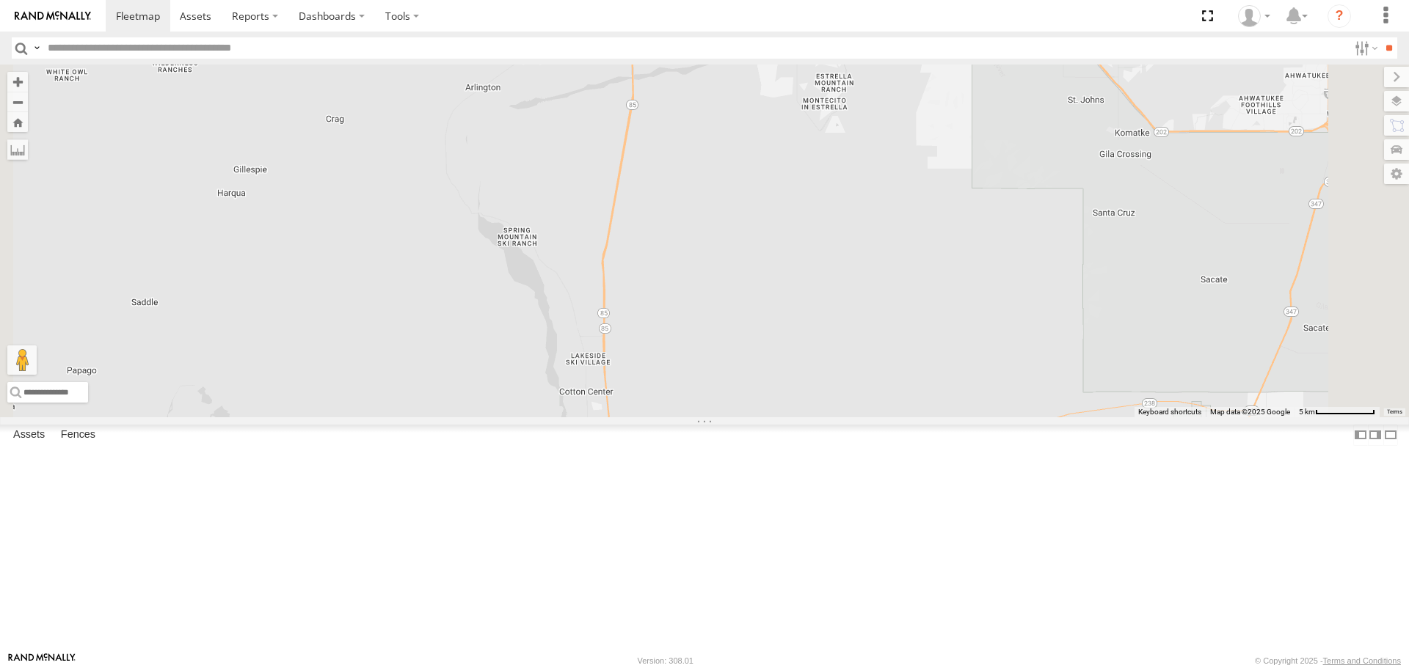
drag, startPoint x: 866, startPoint y: 302, endPoint x: 544, endPoint y: 488, distance: 371.1
click at [544, 417] on div "T-1620/JONI 834274/JOY LUIS CAMPOS CARLOS TAXZ467188 JOSE ANGEL/T-1638 KEVIN/T-…" at bounding box center [704, 241] width 1409 height 352
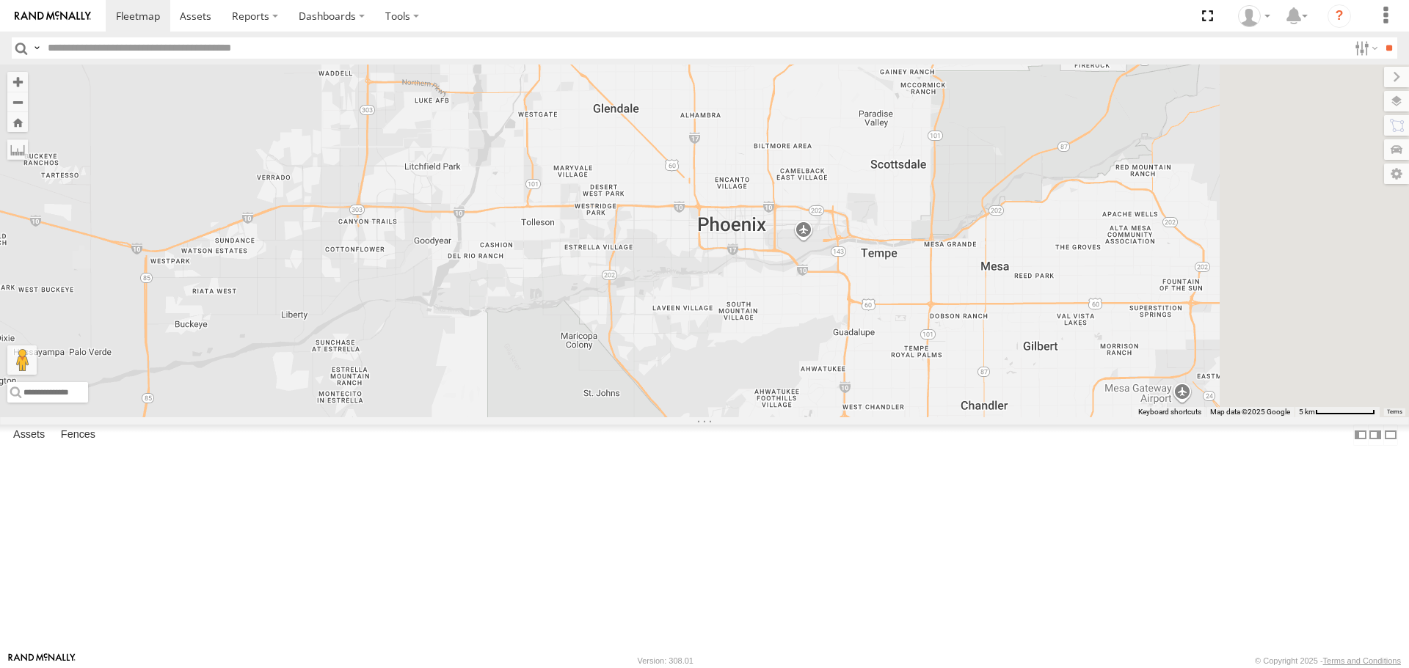
drag, startPoint x: 832, startPoint y: 368, endPoint x: 725, endPoint y: 445, distance: 131.9
click at [726, 417] on div "T-1620/JONI 834274/JOY LUIS CAMPOS CARLOS TAXZ467188 JOSE ANGEL/T-1638 KEVIN/T-…" at bounding box center [704, 241] width 1409 height 352
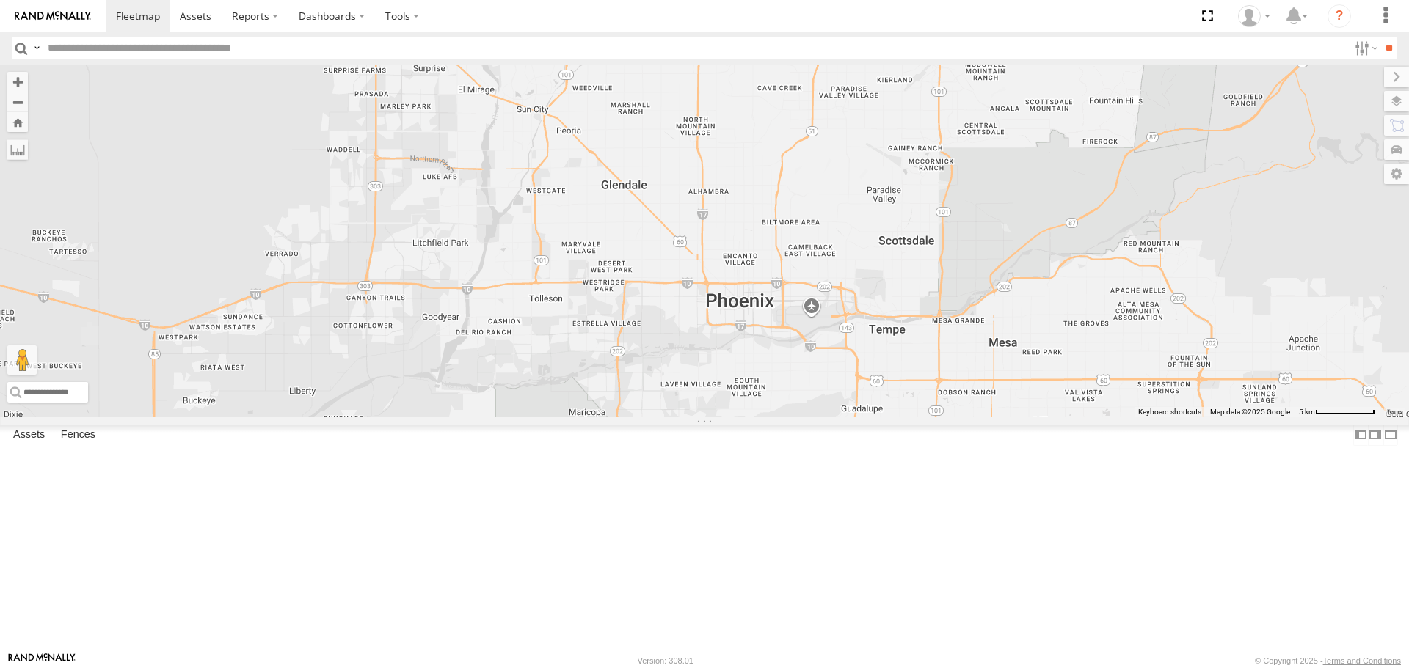
drag, startPoint x: 733, startPoint y: 366, endPoint x: 754, endPoint y: 462, distance: 98.3
click at [754, 417] on div "T-1620/JONI 834274/JOY LUIS CAMPOS CARLOS TAXZ467188 JOSE ANGEL/T-1638 KEVIN/T-…" at bounding box center [704, 241] width 1409 height 352
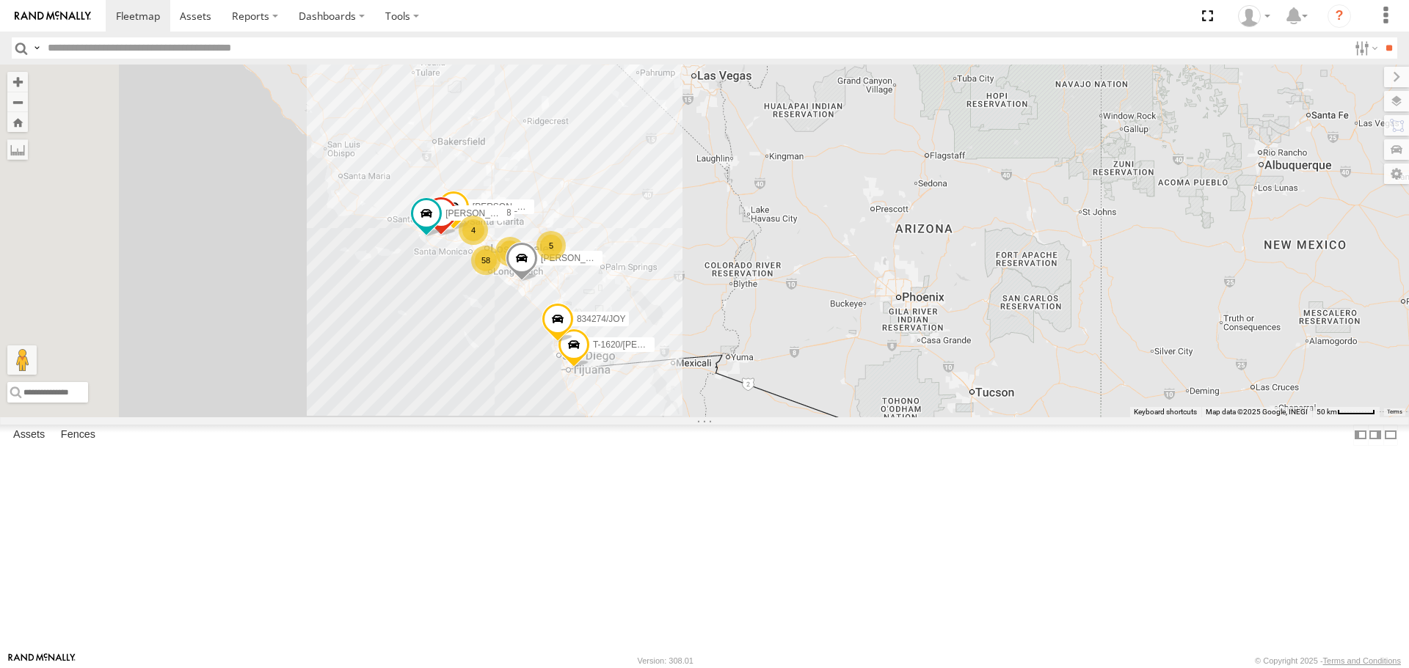
drag, startPoint x: 561, startPoint y: 360, endPoint x: 877, endPoint y: 317, distance: 318.4
click at [877, 317] on div "T-1620/JONI 834274/JOY LUIS CAMPOS CARLOS TAXZ467188 JOSE ANGEL/T-1638 58 9 4 5" at bounding box center [704, 241] width 1409 height 352
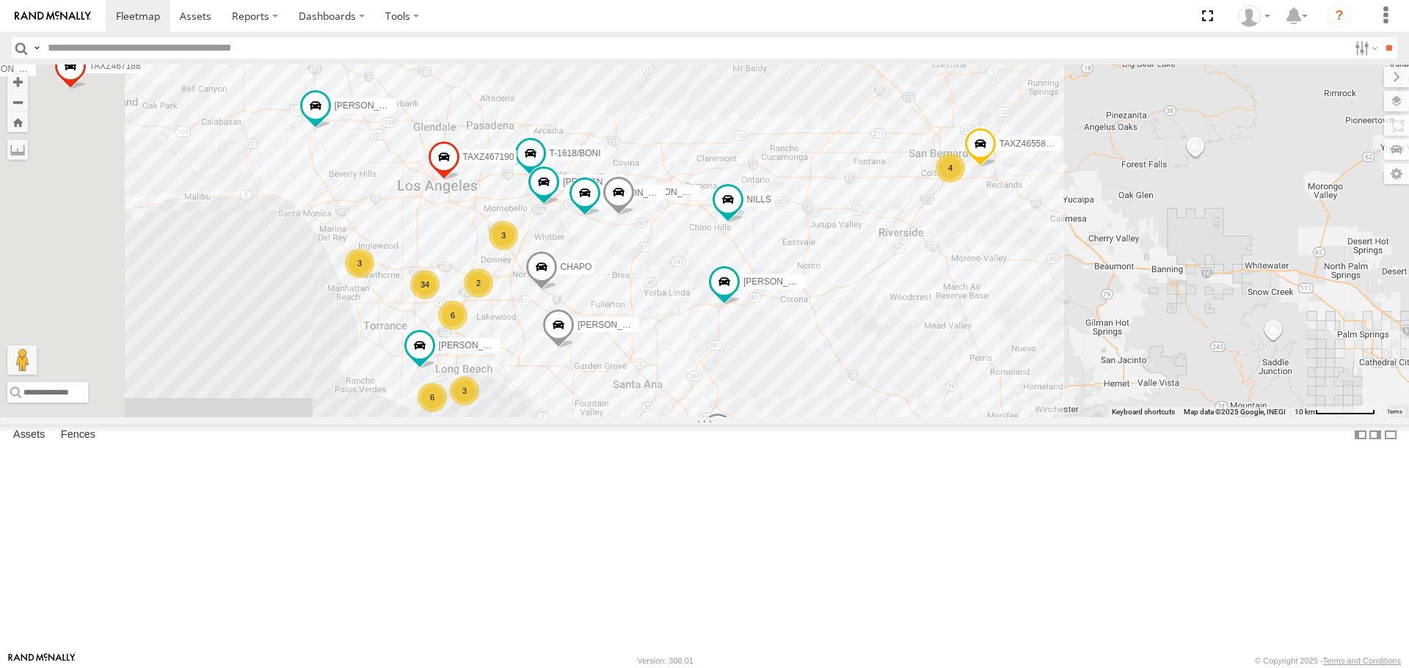
drag, startPoint x: 767, startPoint y: 433, endPoint x: 828, endPoint y: 434, distance: 61.6
click at [828, 417] on div "T-1620/JONI 834274/JOY LUIS CAMPOS CARLOS TAXZ467188 JOSE ANGEL/T-1638 KEVIN/T-…" at bounding box center [704, 241] width 1409 height 352
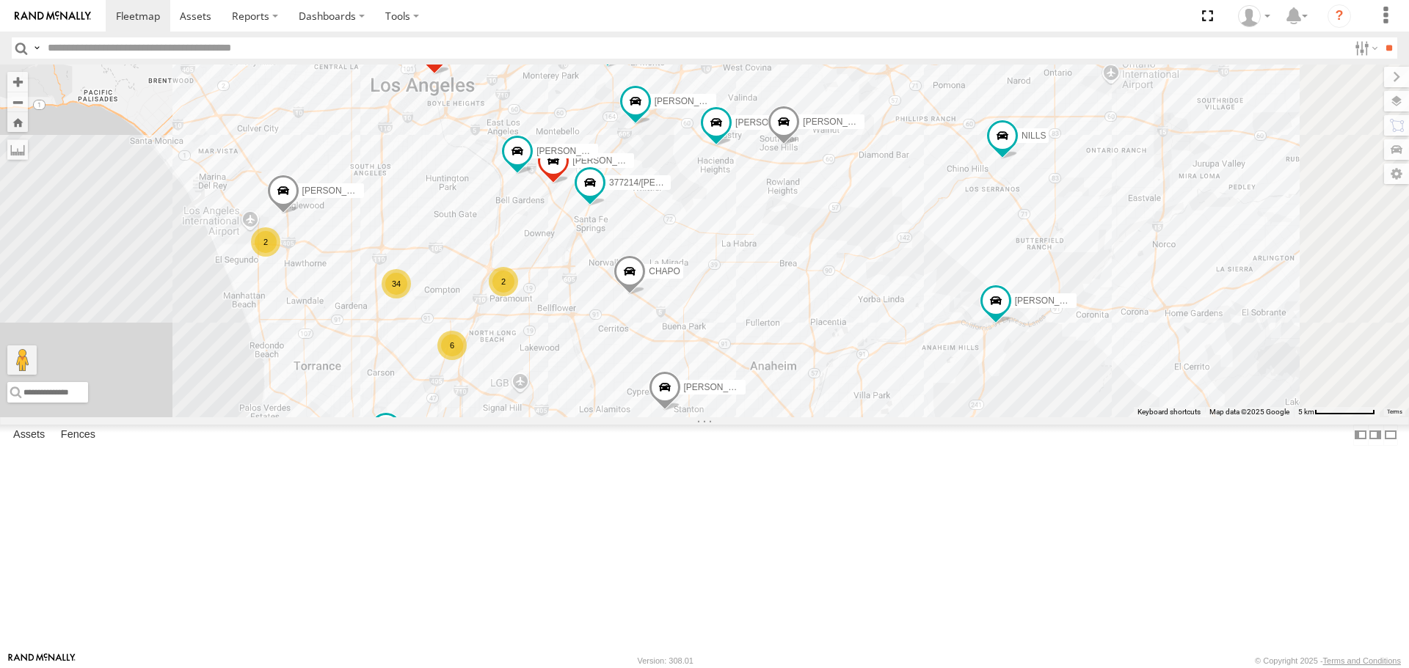
drag, startPoint x: 752, startPoint y: 435, endPoint x: 733, endPoint y: 486, distance: 54.1
click at [733, 417] on div "T-1620/JONI 834274/JOY LUIS CAMPOS CARLOS TAXZ467188 JOSE ANGEL/T-1638 KEVIN/T-…" at bounding box center [704, 241] width 1409 height 352
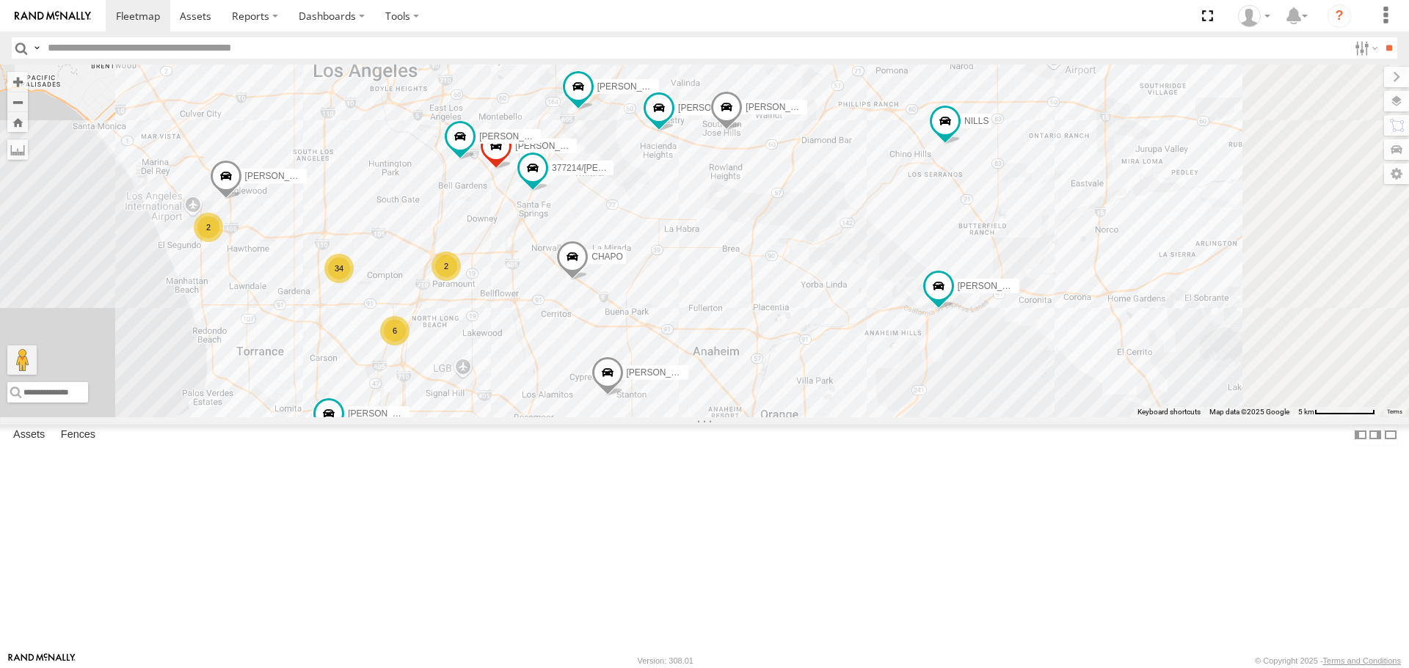
drag, startPoint x: 753, startPoint y: 469, endPoint x: 695, endPoint y: 448, distance: 61.5
click at [695, 417] on div "T-1620/JONI 834274/JOY LUIS CAMPOS CARLOS TAXZ467188 JOSE ANGEL/T-1638 KEVIN/T-…" at bounding box center [704, 241] width 1409 height 352
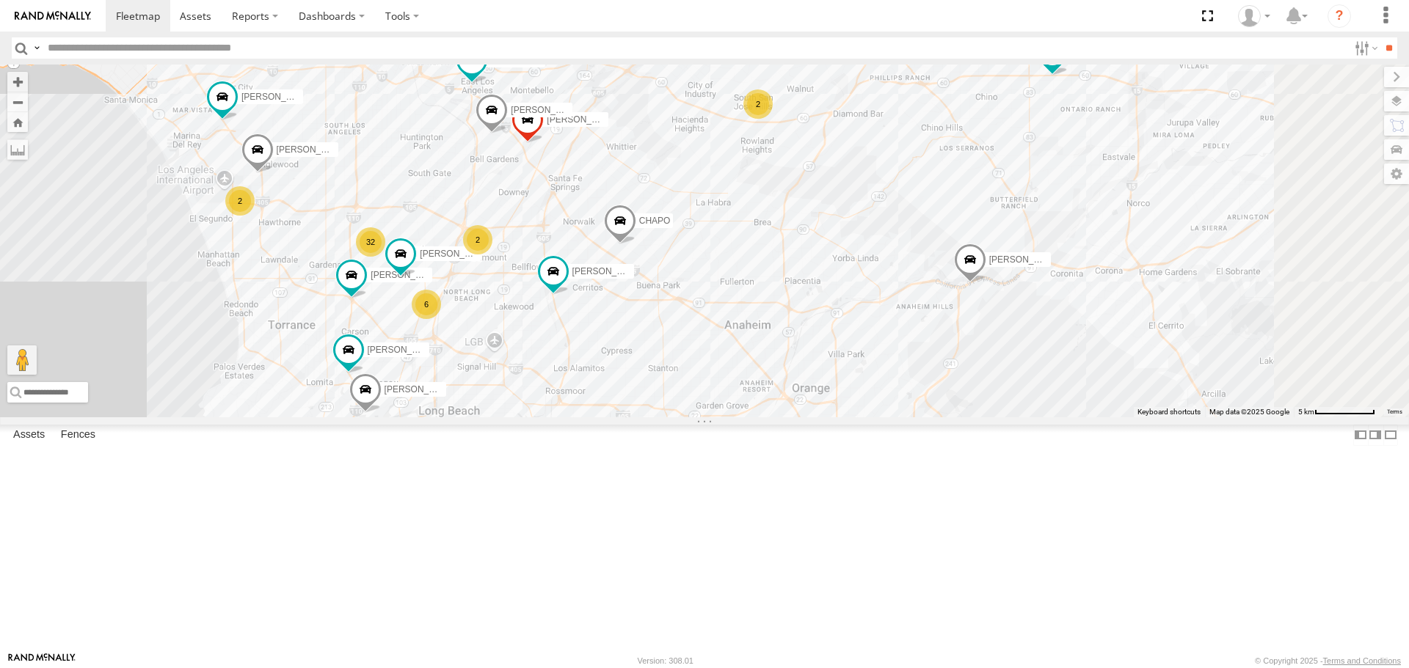
drag, startPoint x: 672, startPoint y: 319, endPoint x: 707, endPoint y: 290, distance: 45.3
click at [707, 290] on div "MARCIAL/337202 LARS/T-1623 377214/JOSE SANCHEZ CHAPO KENNY T-1618/BONI NILLS FR…" at bounding box center [704, 241] width 1409 height 352
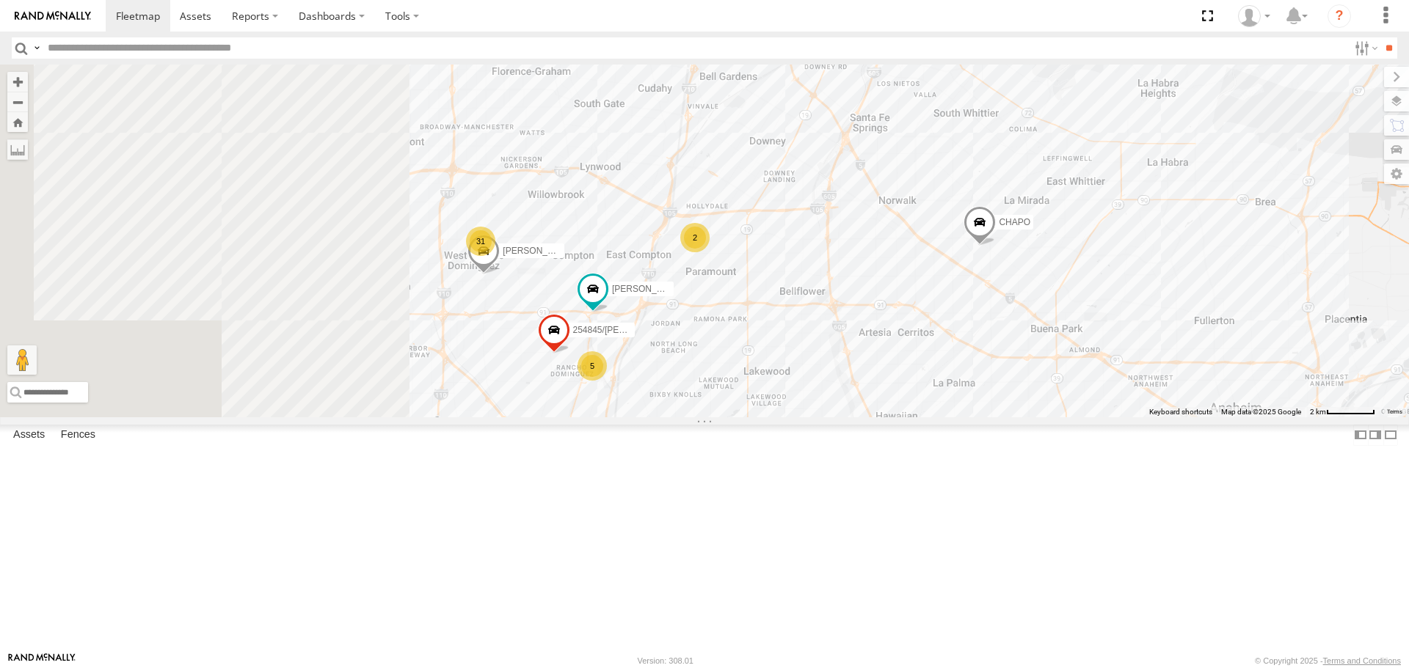
click at [1007, 258] on div "LARS/T-1623 377214/JOSE SANCHEZ CHAPO T-1618/BONI JUSTIN/T-1628 TLXZ452049 NILL…" at bounding box center [704, 241] width 1409 height 352
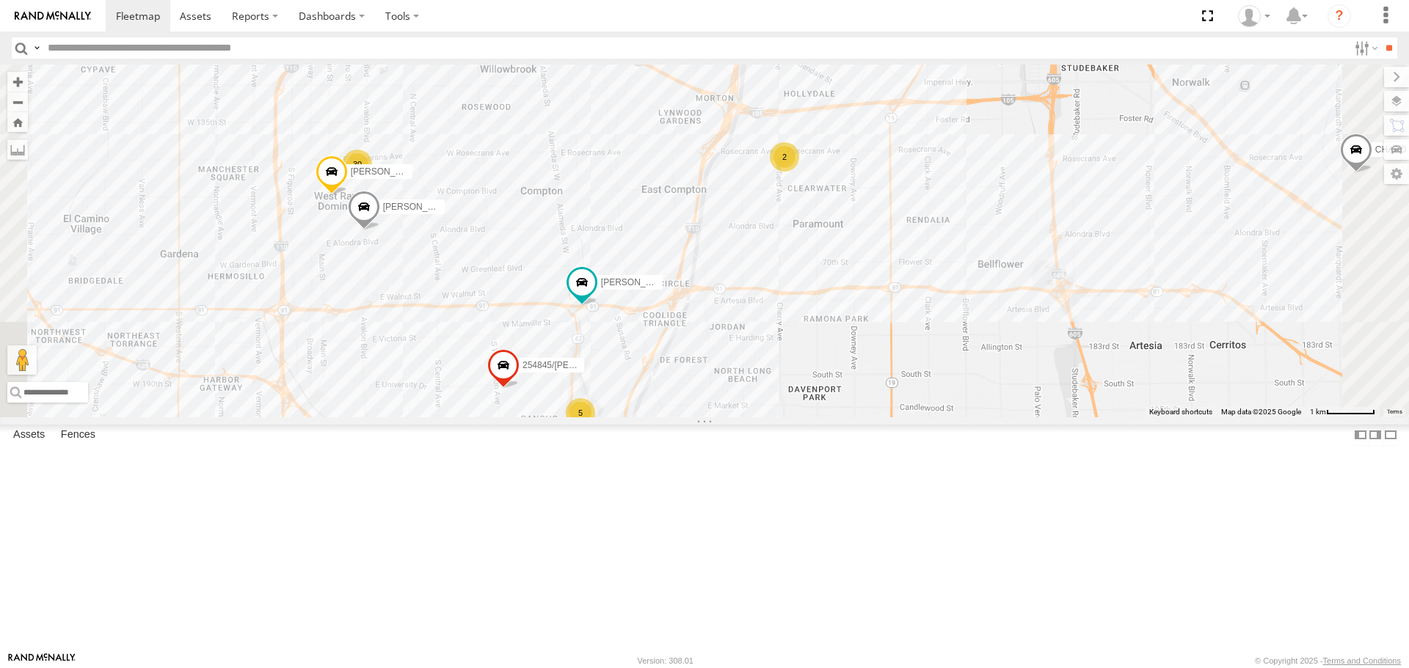
click at [595, 428] on div "5" at bounding box center [580, 412] width 29 height 29
